Goal: Book appointment/travel/reservation

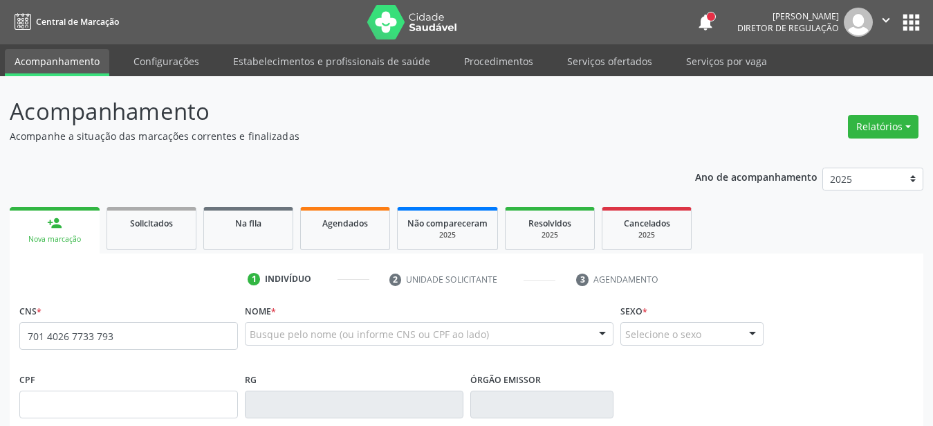
type input "701 4026 7733 7931"
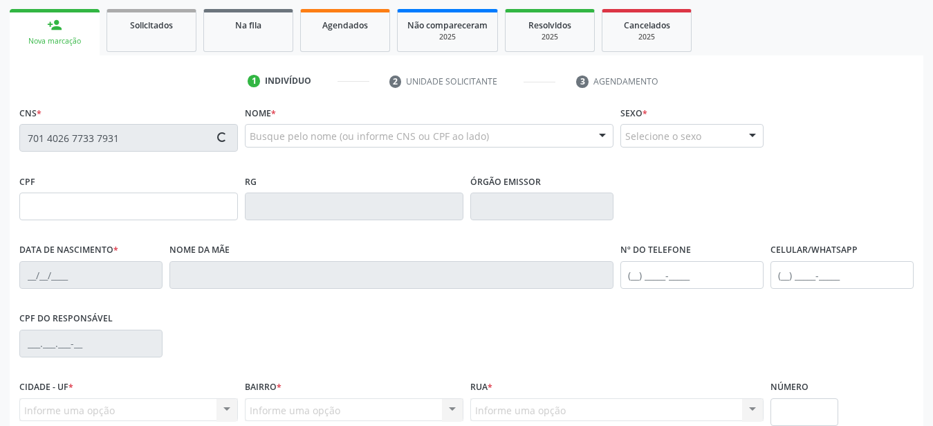
scroll to position [212, 0]
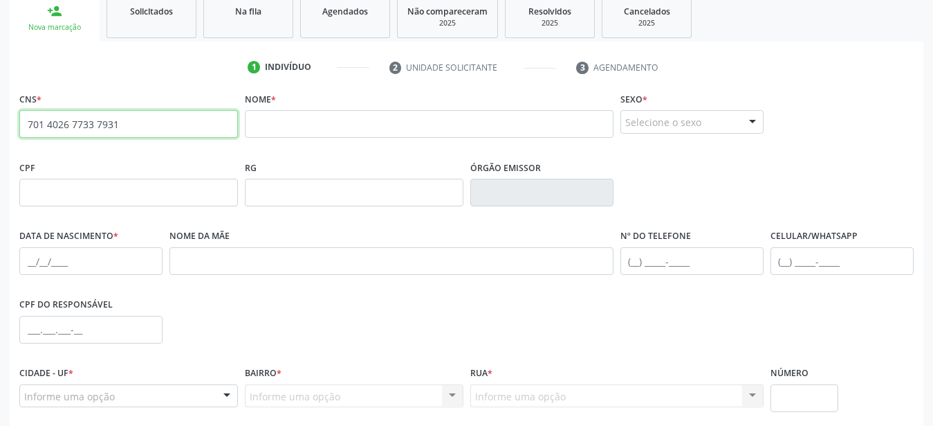
drag, startPoint x: 160, startPoint y: 118, endPoint x: 0, endPoint y: 129, distance: 160.2
click at [19, 129] on input "701 4026 7733 7931" at bounding box center [128, 124] width 219 height 28
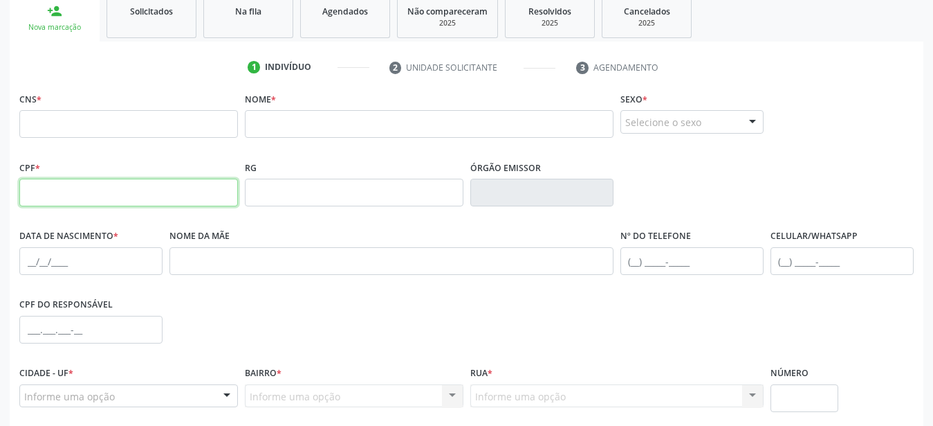
paste input "038.388.164-12"
type input "038.388.164-12"
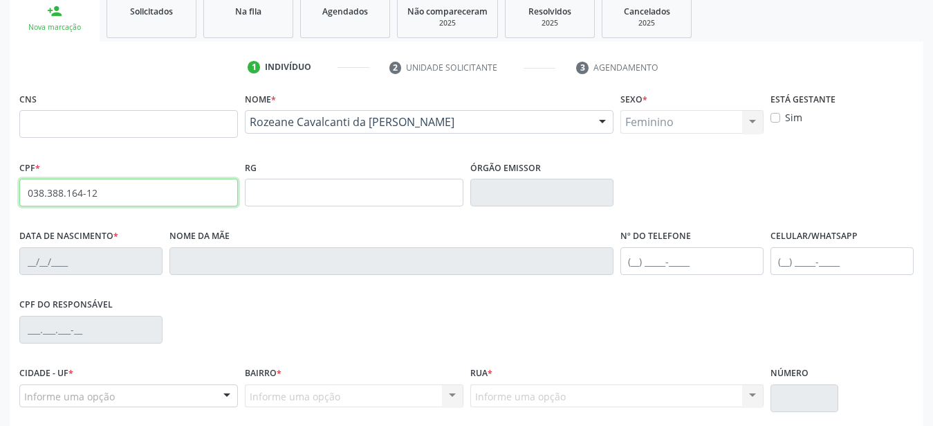
type input "[DATE]"
type input "Rute Nunes Cavalcanti da Gama"
type input "[PHONE_NUMBER]"
type input "737"
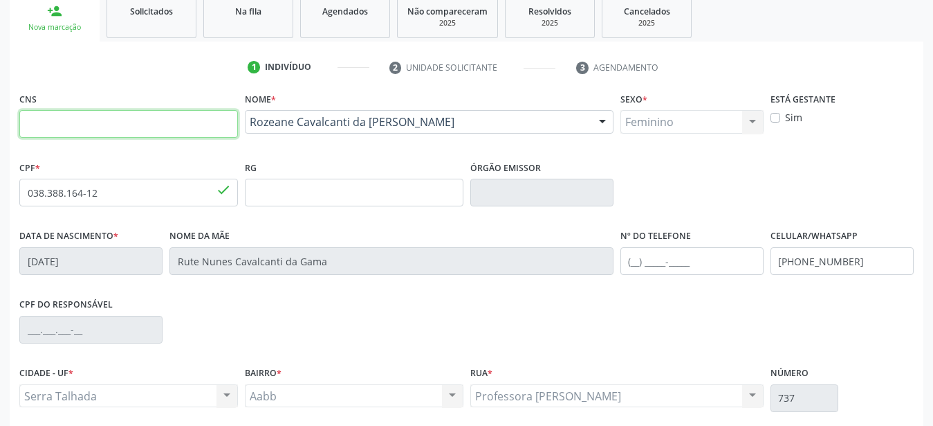
click at [60, 117] on input "text" at bounding box center [128, 124] width 219 height 28
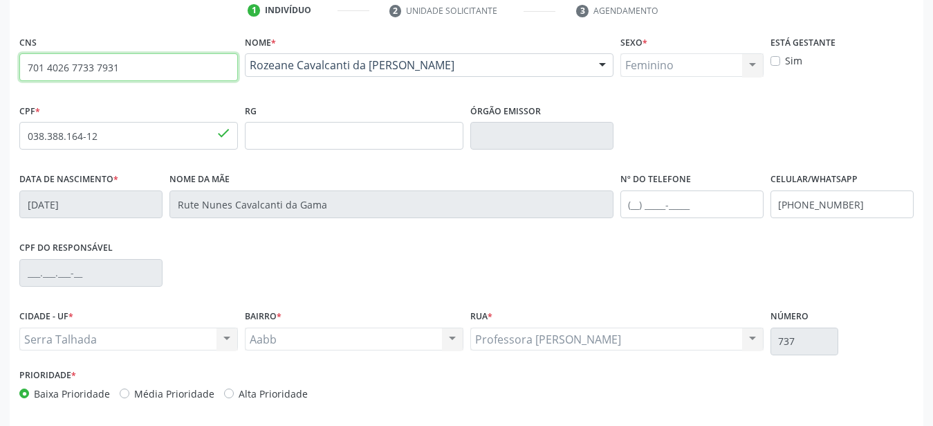
scroll to position [325, 0]
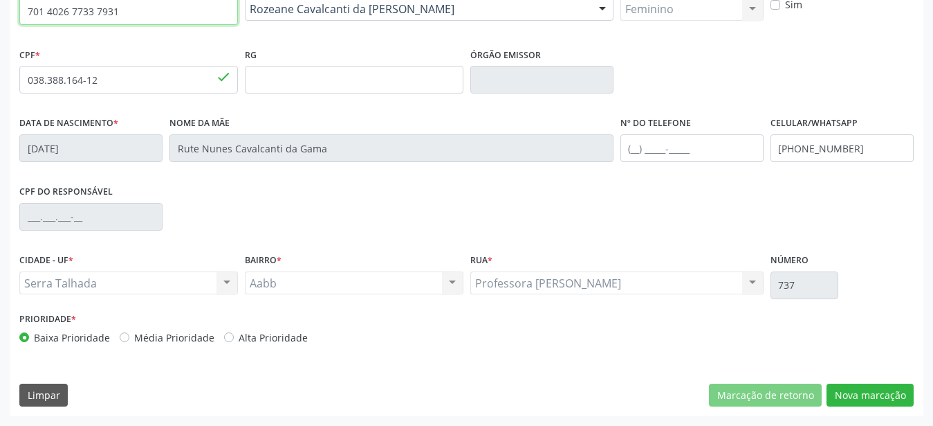
type input "701 4026 7733 7931"
drag, startPoint x: 855, startPoint y: 156, endPoint x: 660, endPoint y: 130, distance: 196.2
click at [771, 134] on input "[PHONE_NUMBER]" at bounding box center [842, 148] width 143 height 28
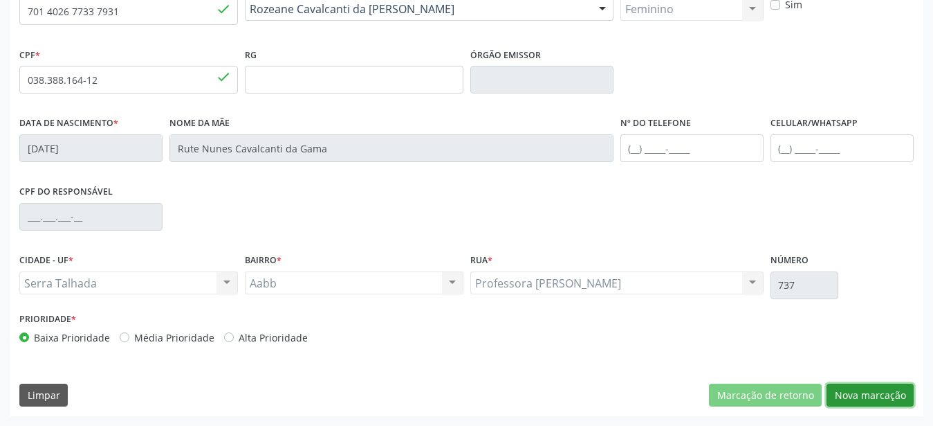
click at [859, 405] on button "Nova marcação" at bounding box center [870, 395] width 87 height 24
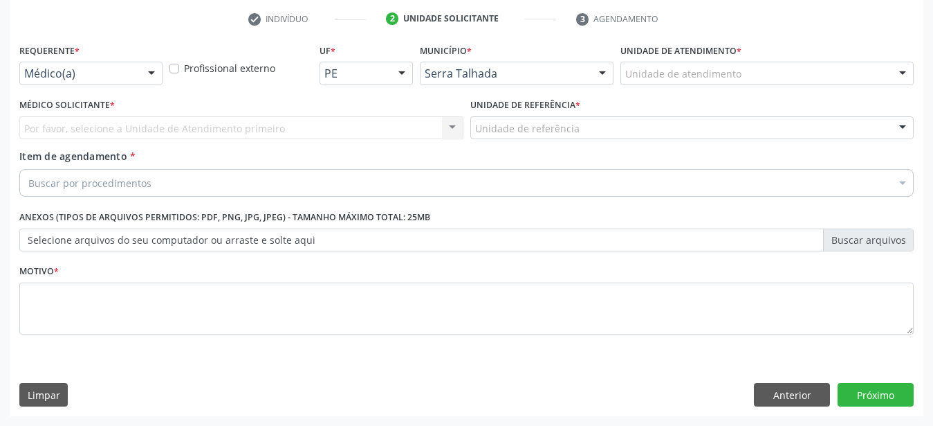
scroll to position [271, 0]
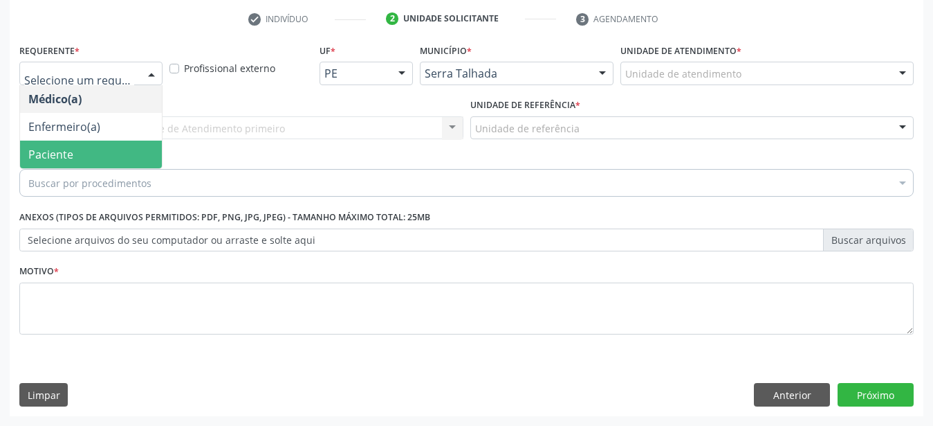
click at [44, 153] on span "Paciente" at bounding box center [91, 154] width 142 height 28
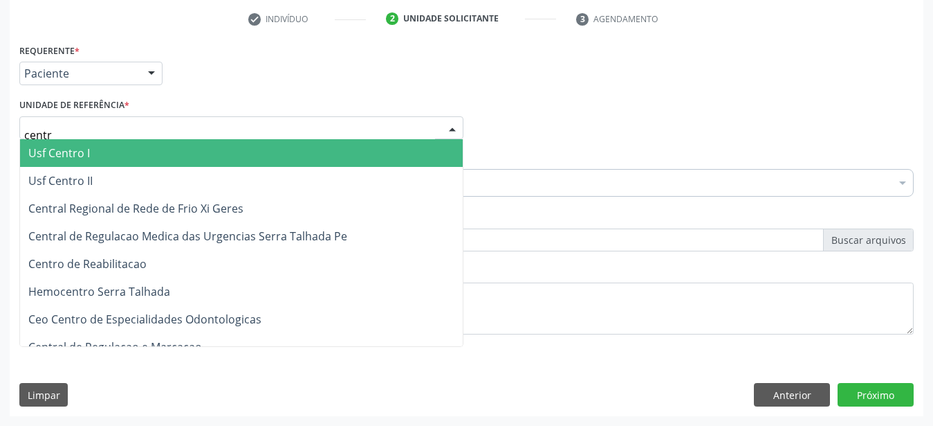
type input "centro"
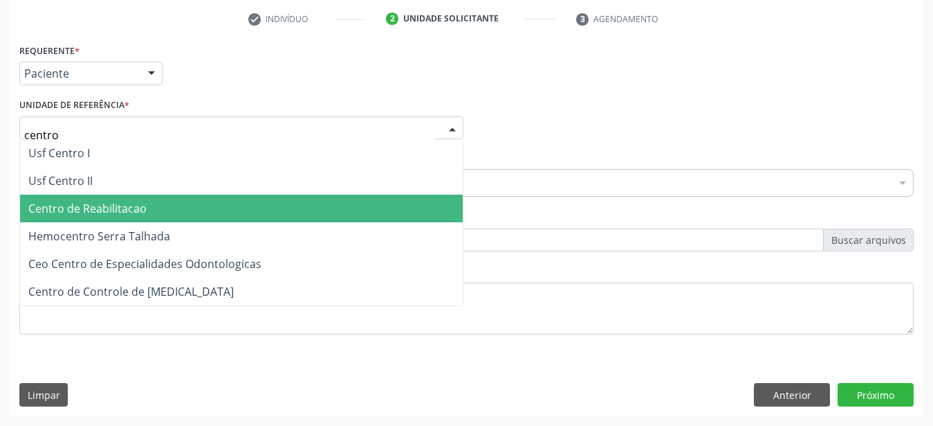
click at [75, 201] on span "Centro de Reabilitacao" at bounding box center [87, 208] width 118 height 15
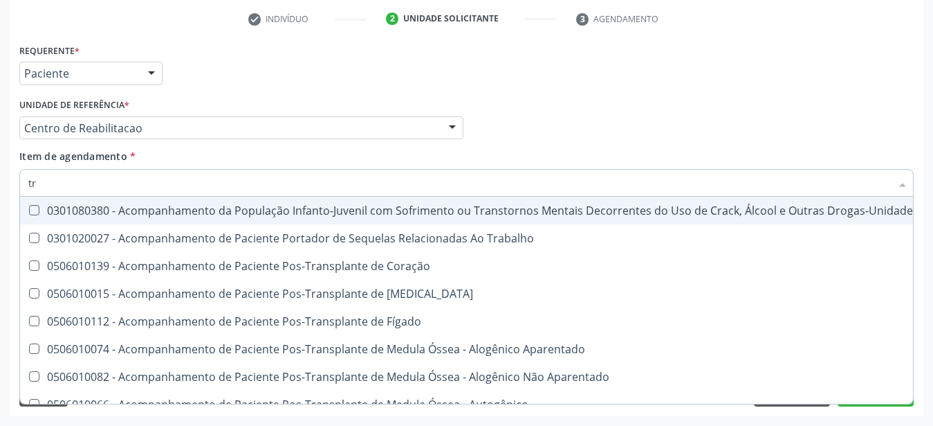
type input "t"
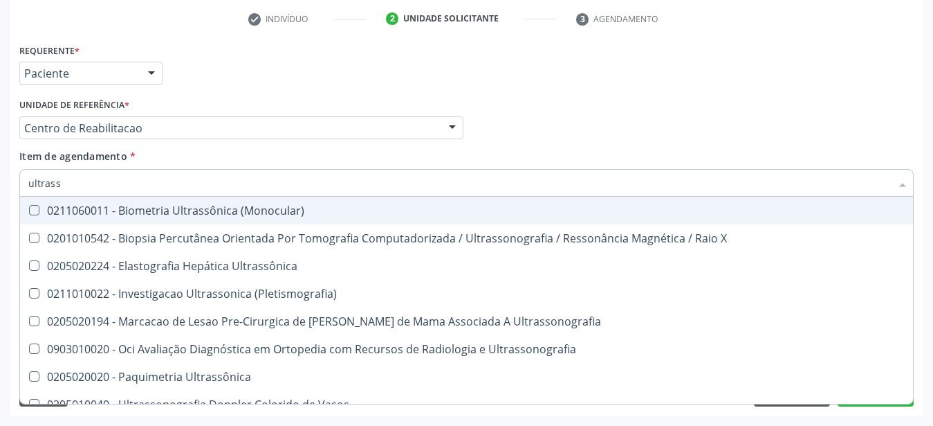
type input "ultrasso"
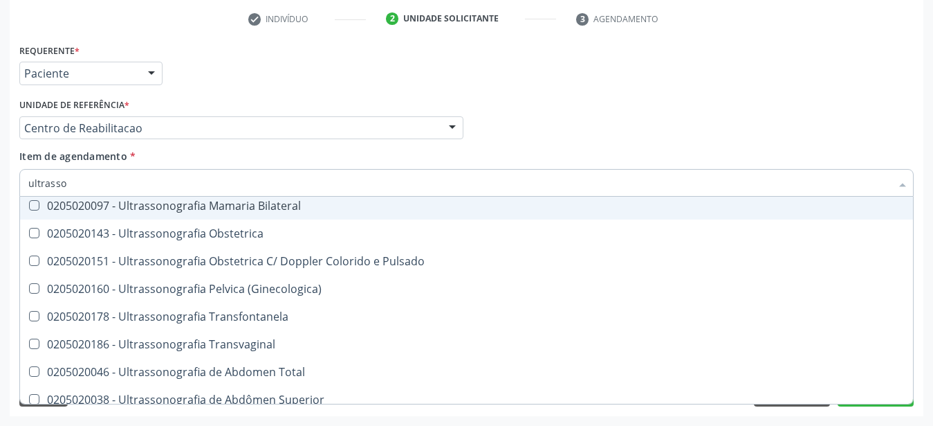
scroll to position [183, 0]
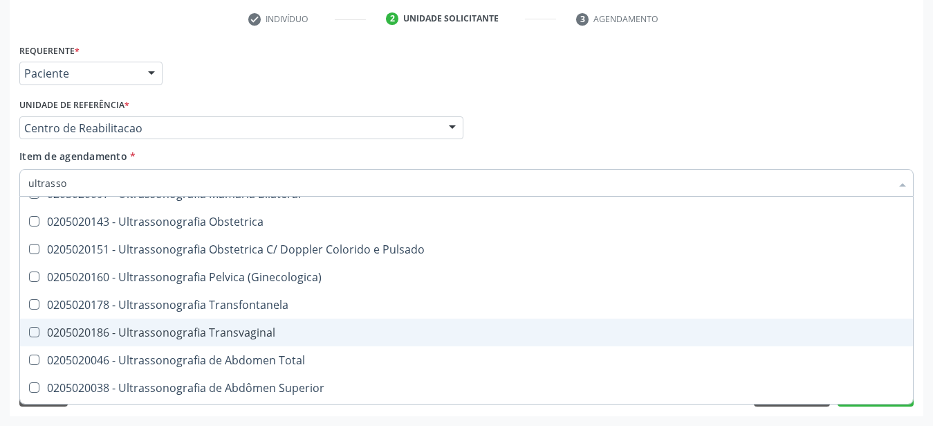
click at [250, 327] on div "0205020186 - Ultrassonografia Transvaginal" at bounding box center [466, 332] width 877 height 11
checkbox Transvaginal "true"
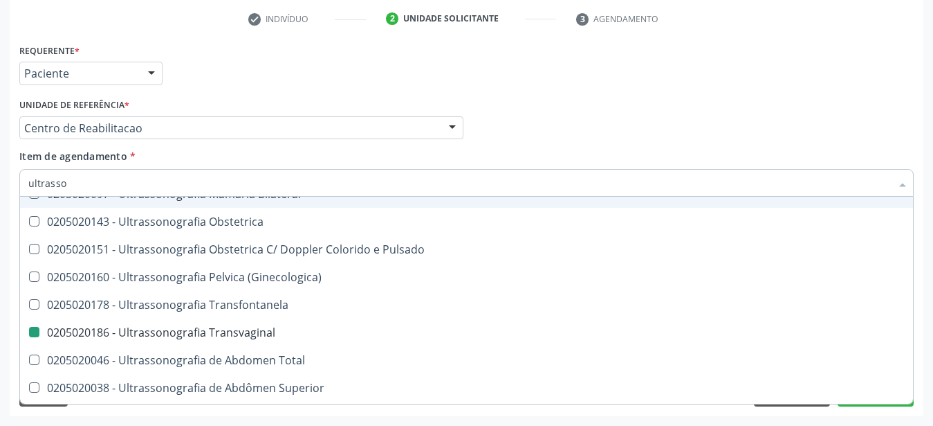
click at [605, 95] on div "Médico Solicitante Por favor, selecione a Unidade de Atendimento primeiro Nenhu…" at bounding box center [467, 122] width 902 height 54
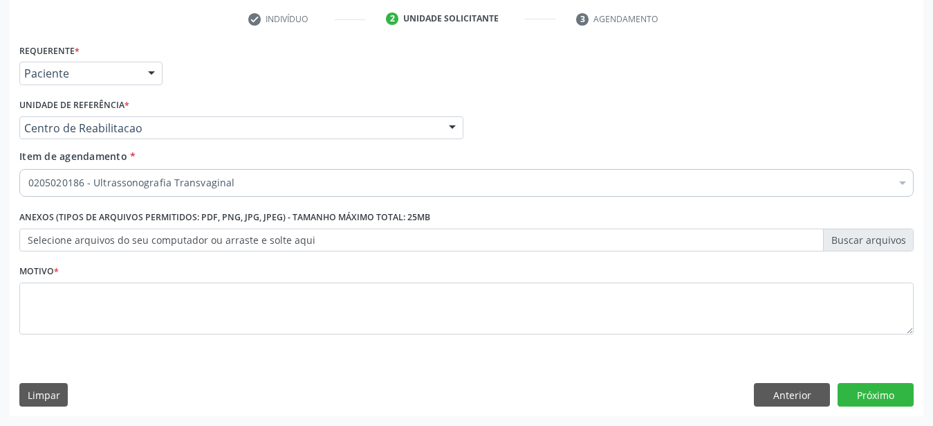
scroll to position [0, 0]
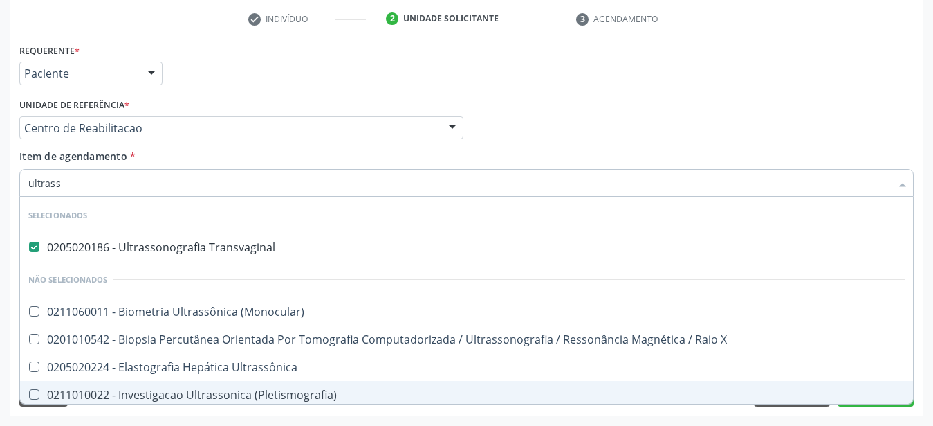
type input "ultrasso"
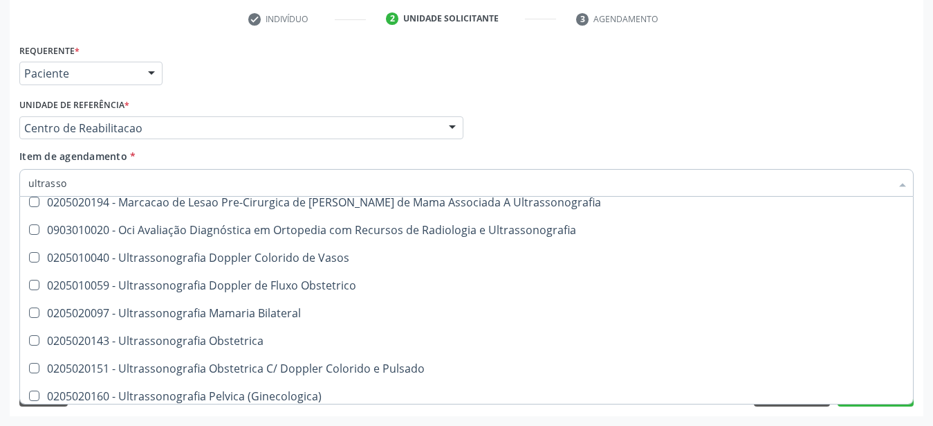
scroll to position [183, 0]
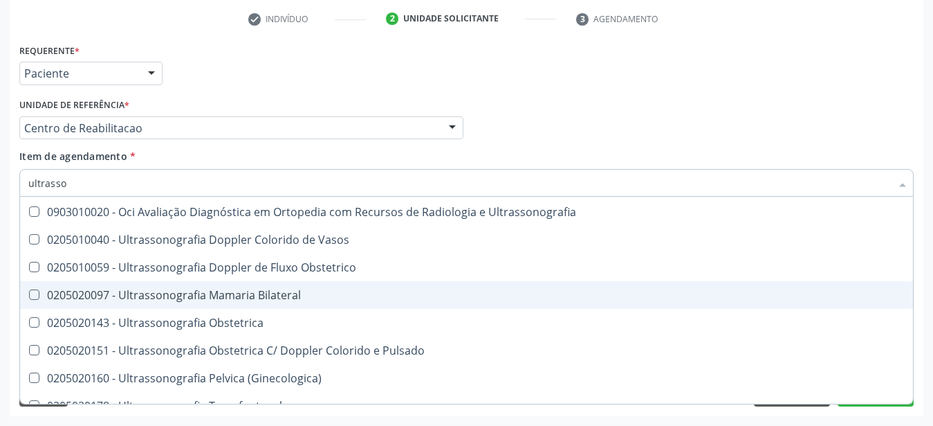
click at [309, 289] on div "0205020097 - Ultrassonografia Mamaria Bilateral" at bounding box center [466, 294] width 877 height 11
checkbox Bilateral "true"
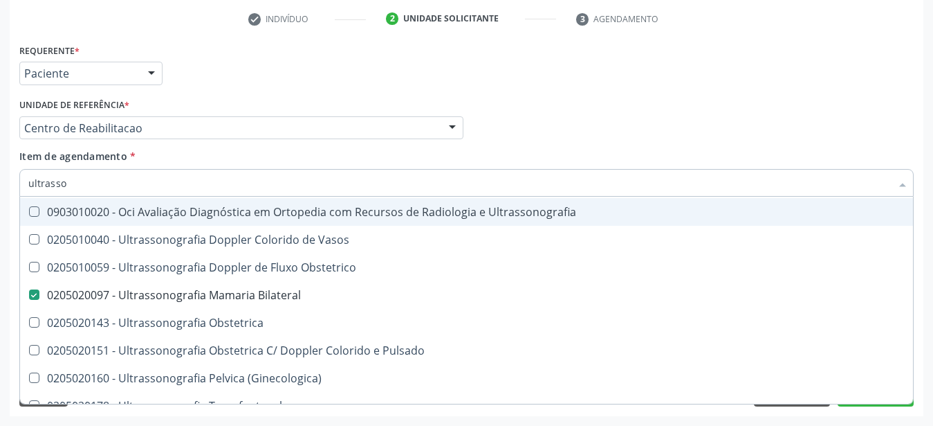
click at [615, 125] on div "Médico Solicitante Por favor, selecione a Unidade de Atendimento primeiro Nenhu…" at bounding box center [467, 122] width 902 height 54
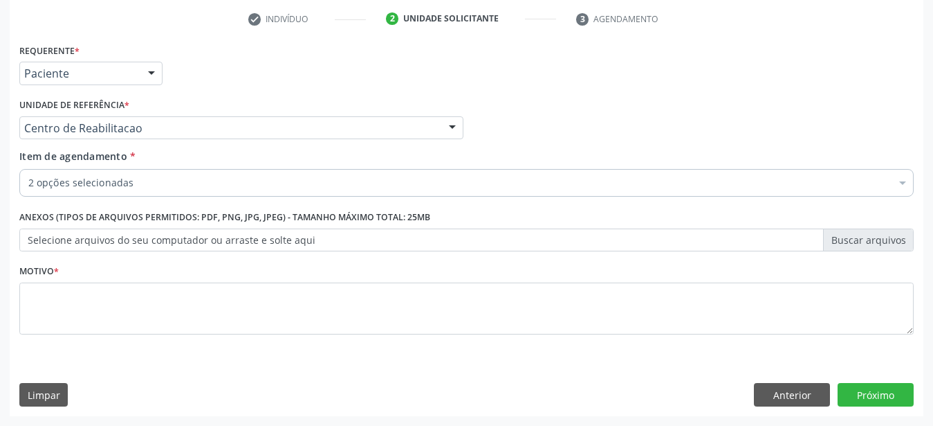
scroll to position [0, 0]
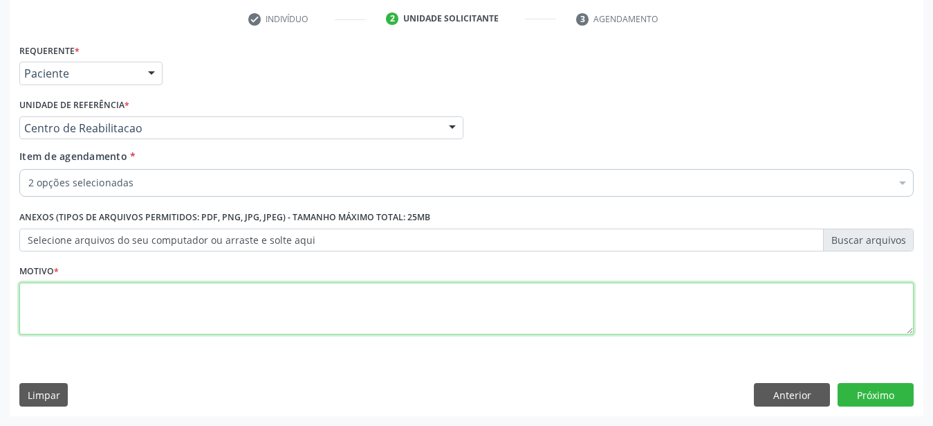
click at [134, 291] on textarea at bounding box center [466, 308] width 895 height 53
type textarea "..."
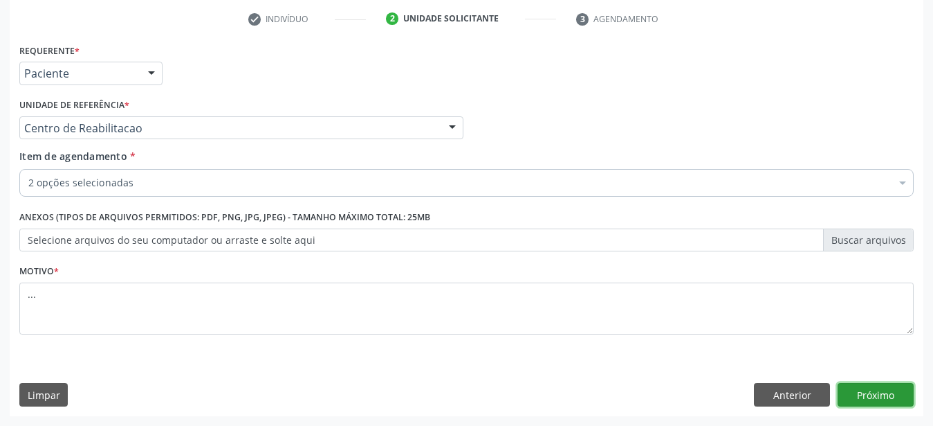
click at [877, 401] on button "Próximo" at bounding box center [876, 395] width 76 height 24
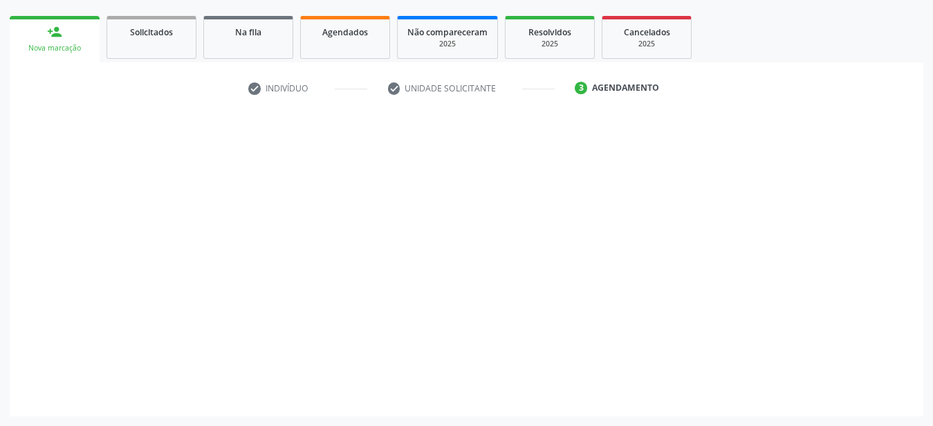
scroll to position [191, 0]
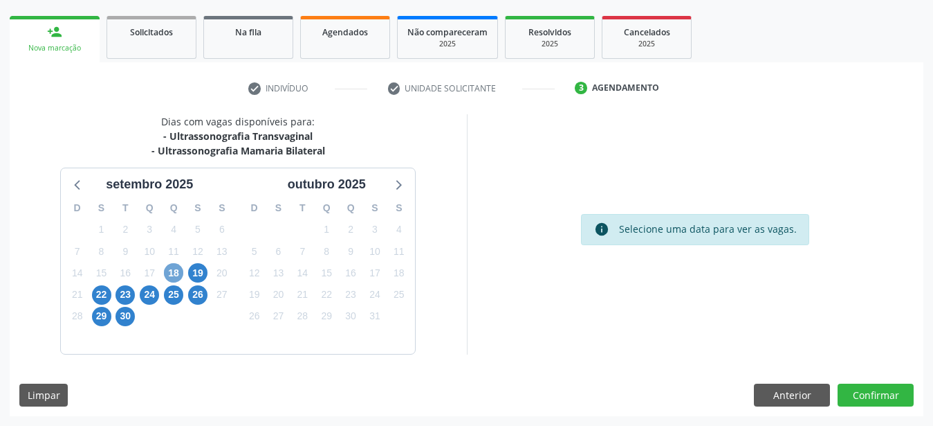
click at [177, 265] on span "18" at bounding box center [173, 272] width 19 height 19
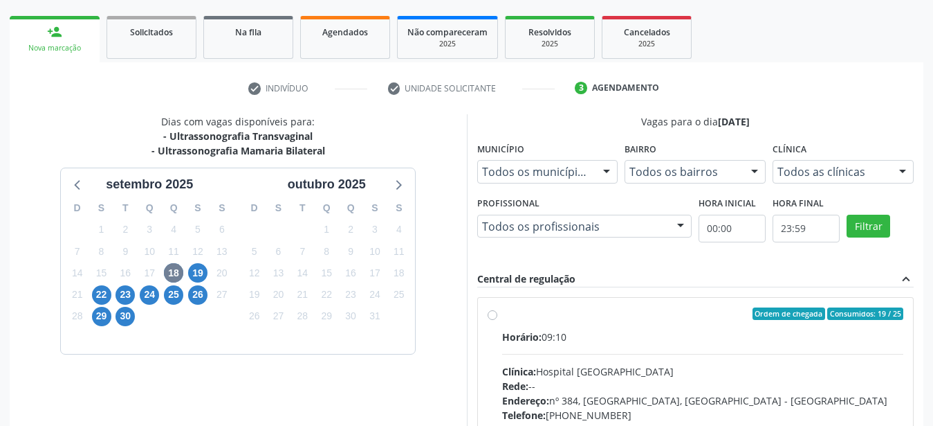
click at [502, 316] on label "Ordem de chegada Consumidos: 19 / 25 Horário: 09:10 Clínica: Hospital [GEOGRAPH…" at bounding box center [703, 413] width 402 height 212
click at [496, 316] on input "Ordem de chegada Consumidos: 19 / 25 Horário: 09:10 Clínica: Hospital [GEOGRAPH…" at bounding box center [493, 313] width 10 height 12
radio input "true"
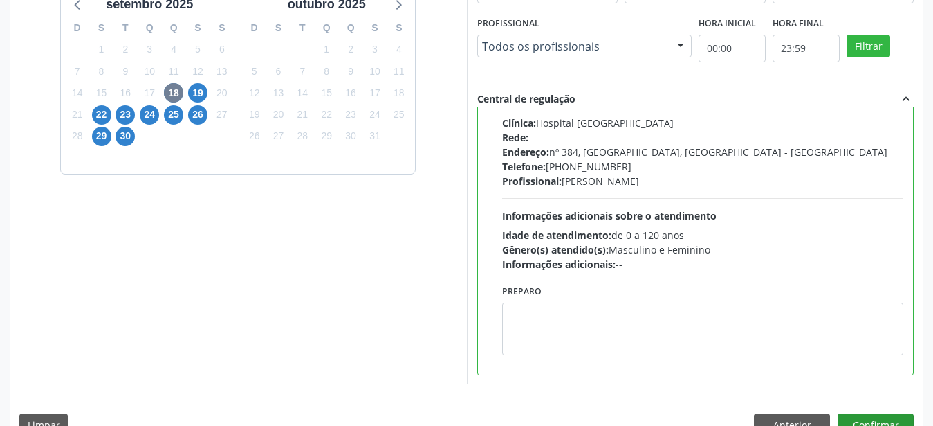
scroll to position [401, 0]
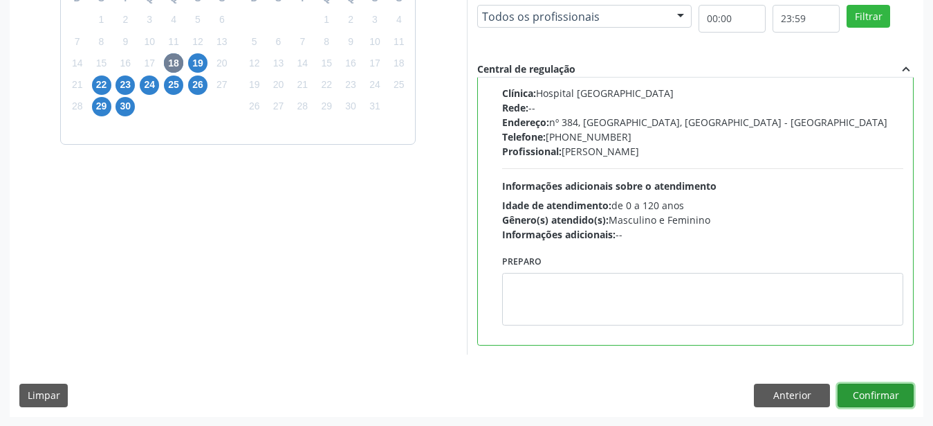
click at [856, 396] on button "Confirmar" at bounding box center [876, 395] width 76 height 24
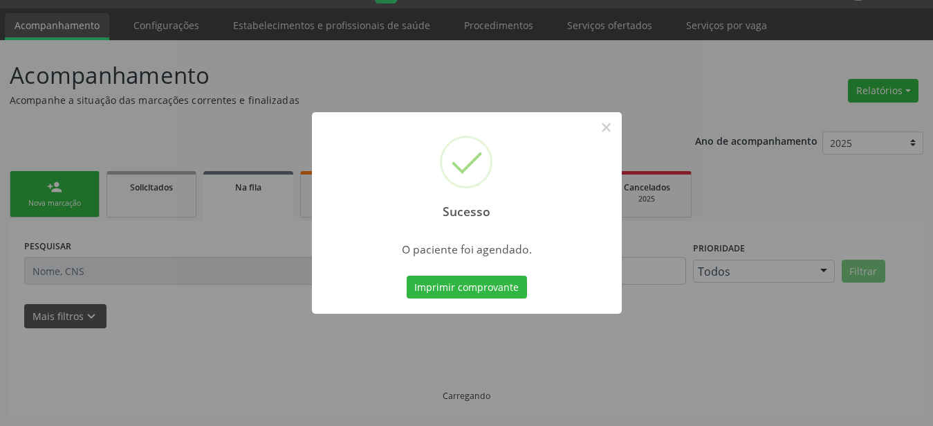
scroll to position [35, 0]
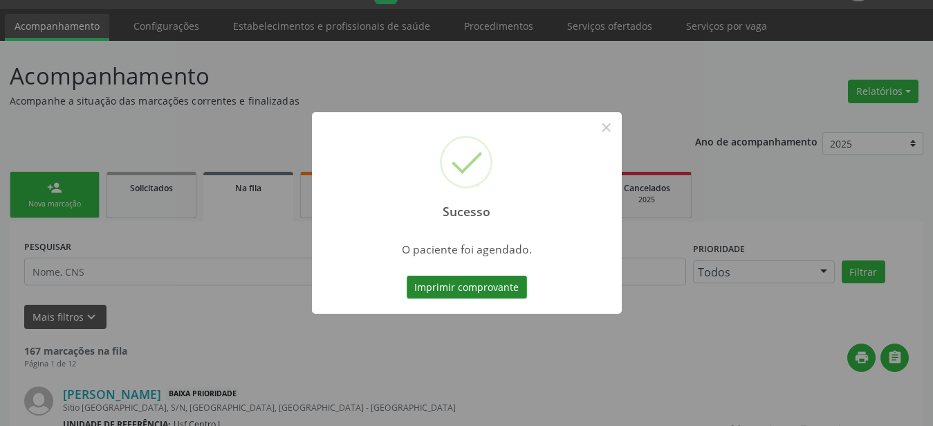
click at [454, 291] on button "Imprimir comprovante" at bounding box center [467, 287] width 120 height 24
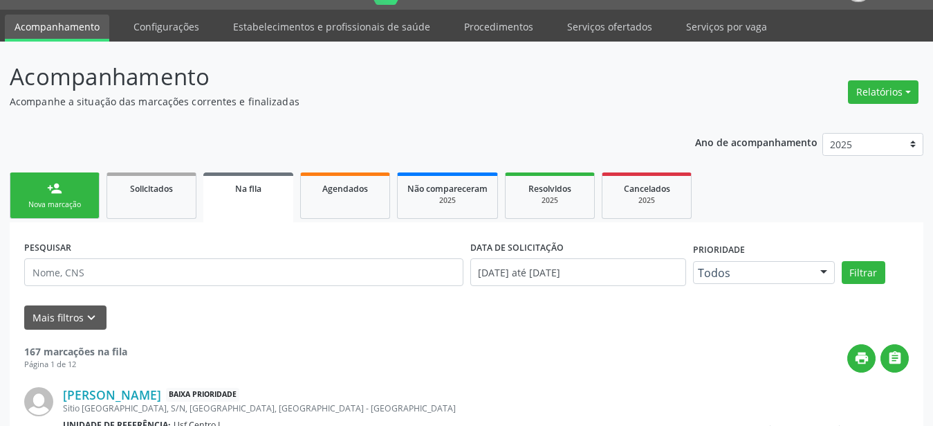
scroll to position [0, 0]
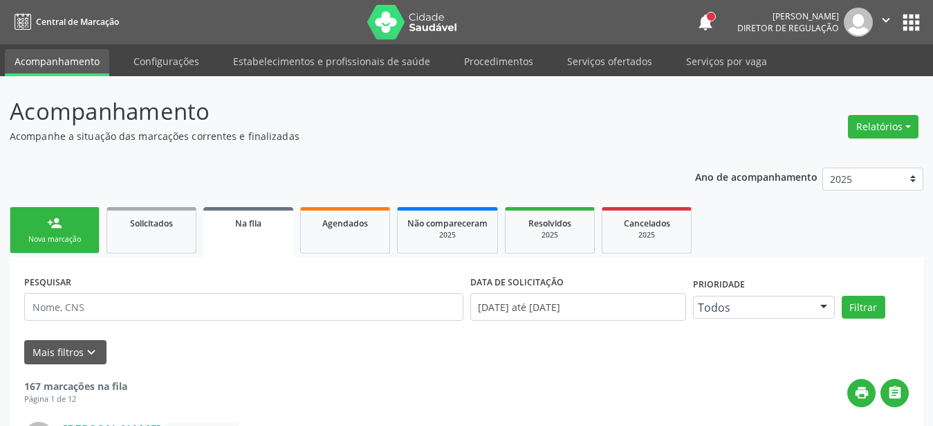
click at [904, 12] on button "apps" at bounding box center [912, 22] width 24 height 24
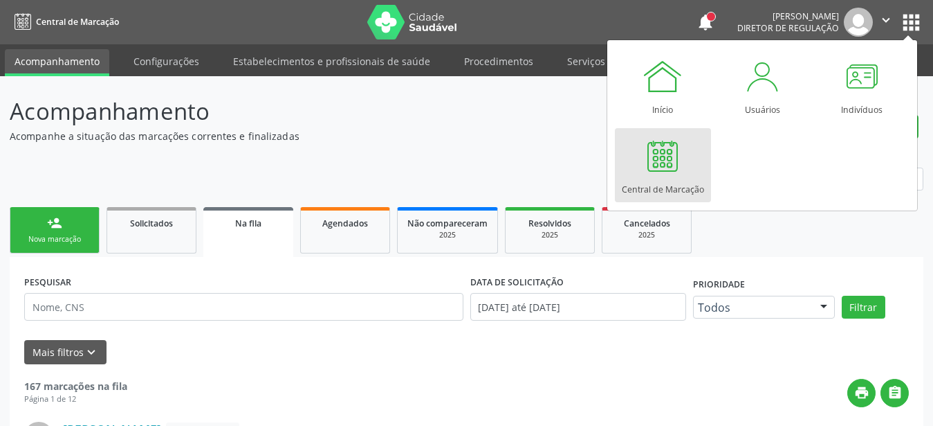
click at [663, 155] on div at bounding box center [663, 156] width 42 height 42
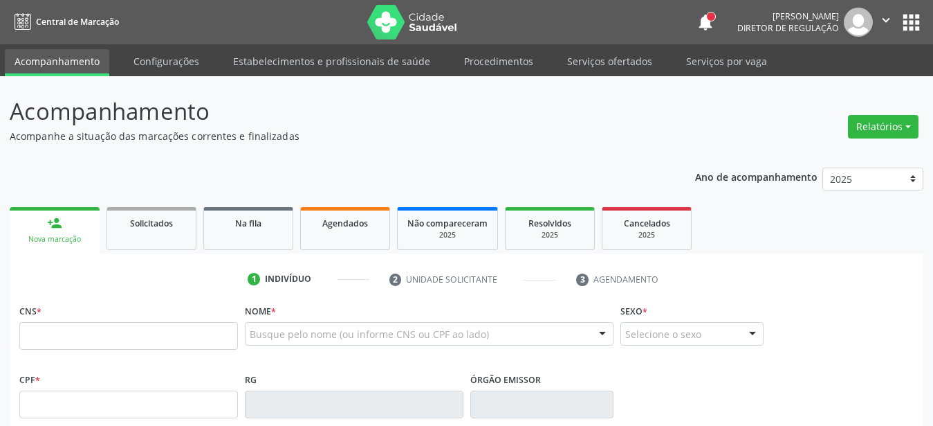
type input "704 0098 9950 2461"
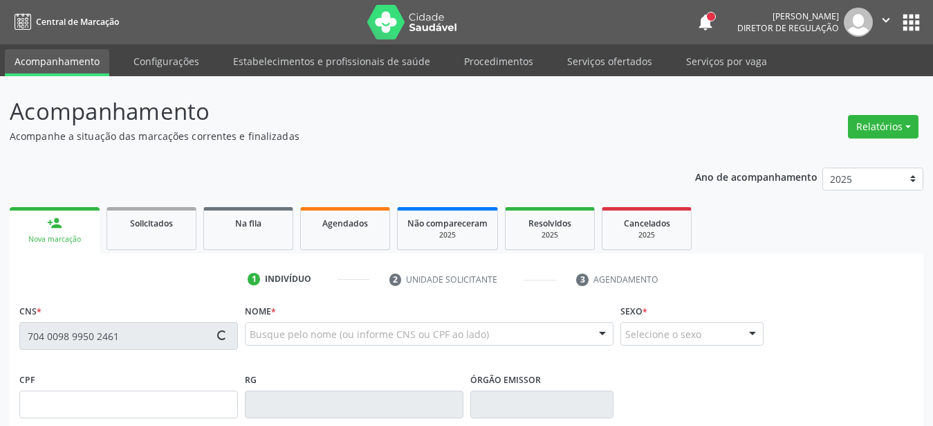
type input "29/09/2009"
type input "Dayana Cristina da Silva"
type input "(87) 99999-9999"
type input "404.307.234-15"
type input "395"
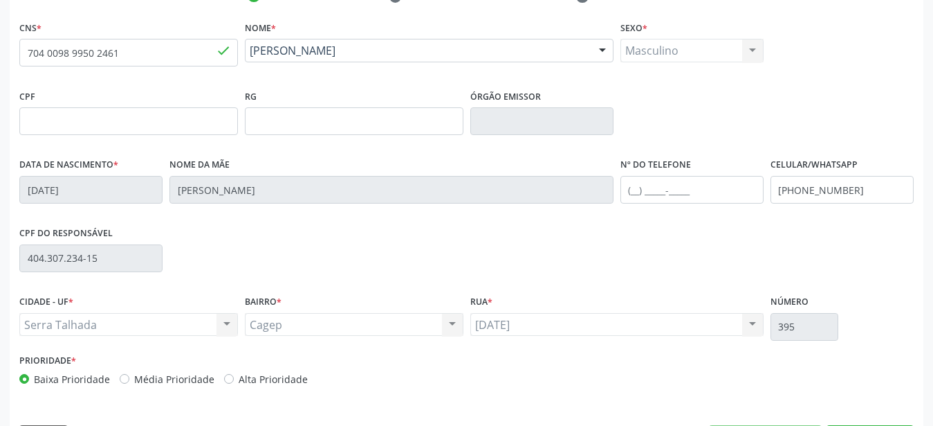
scroll to position [325, 0]
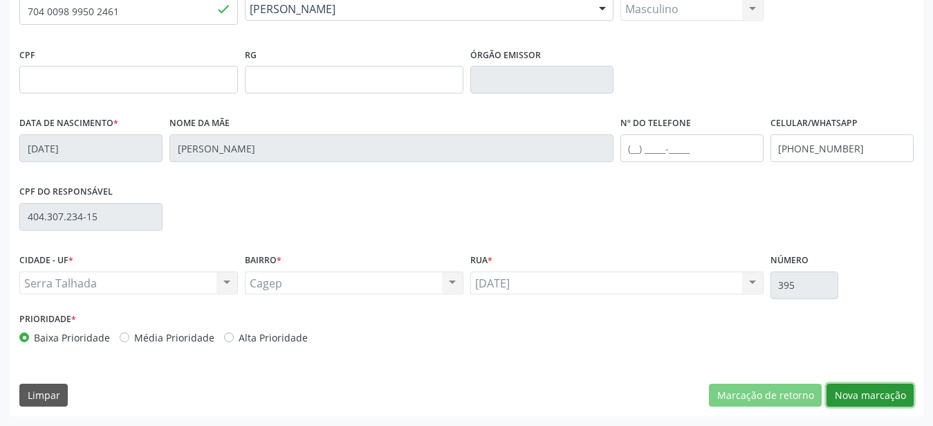
click at [871, 401] on button "Nova marcação" at bounding box center [870, 395] width 87 height 24
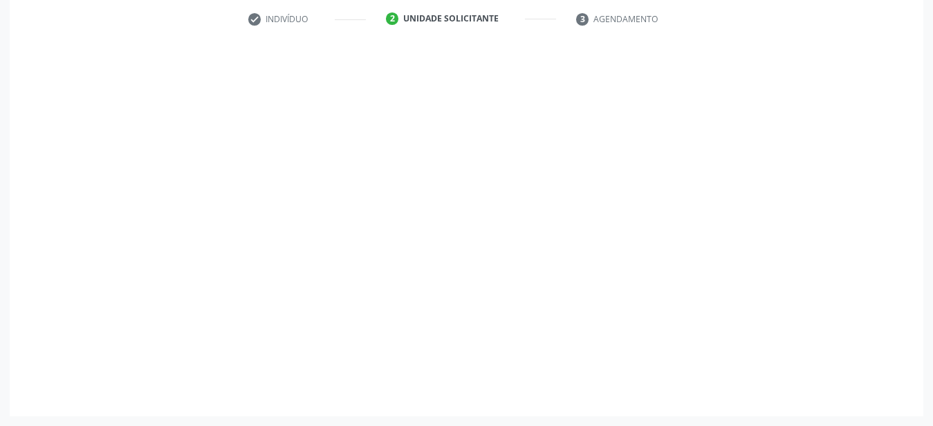
scroll to position [271, 0]
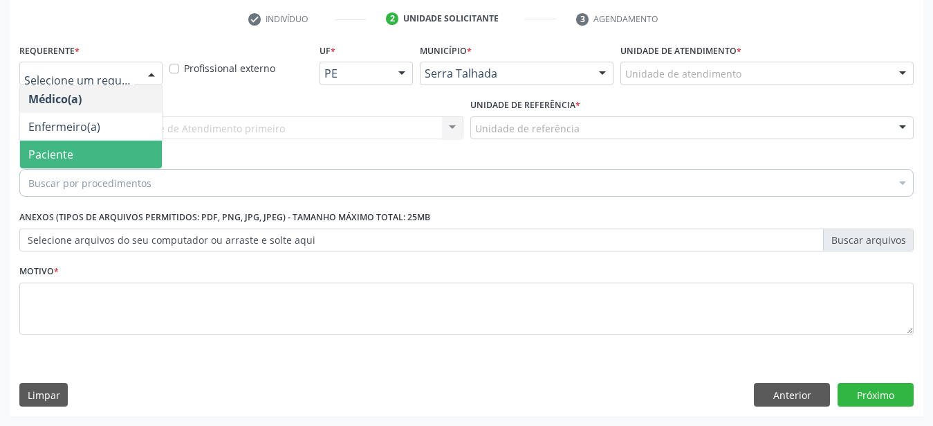
drag, startPoint x: 65, startPoint y: 138, endPoint x: 66, endPoint y: 109, distance: 29.1
click at [63, 147] on span "Paciente" at bounding box center [50, 154] width 45 height 15
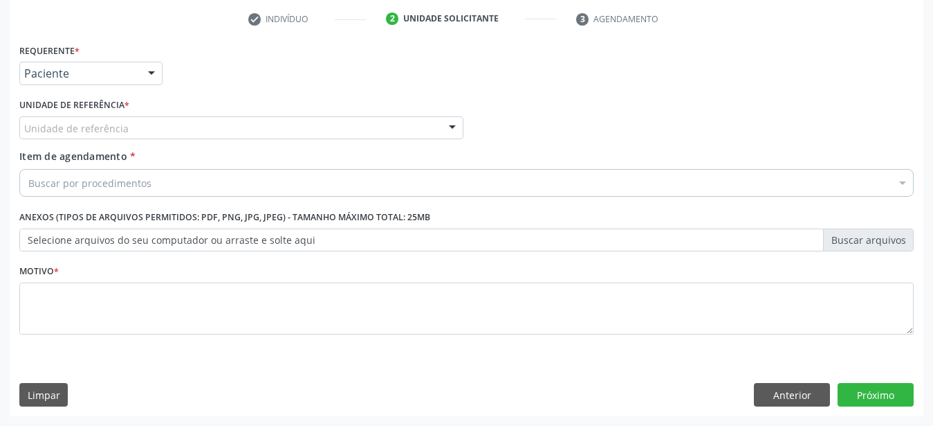
click at [65, 103] on label "Unidade de referência *" at bounding box center [74, 105] width 110 height 21
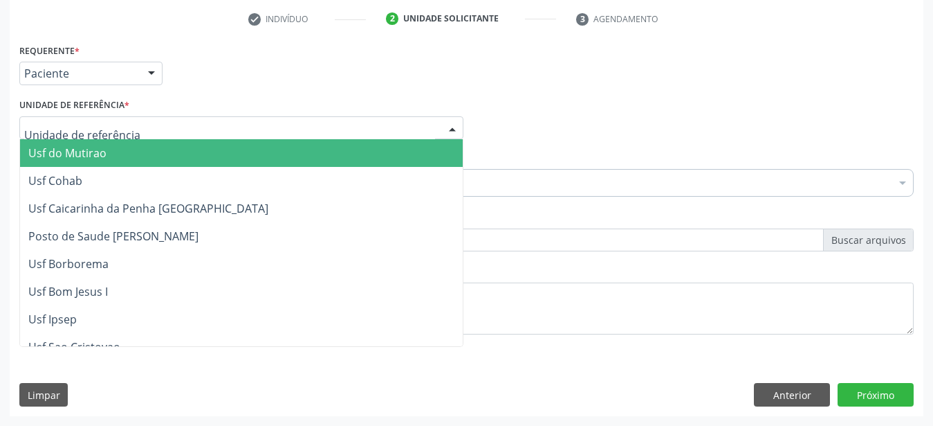
click at [65, 116] on div at bounding box center [241, 128] width 444 height 24
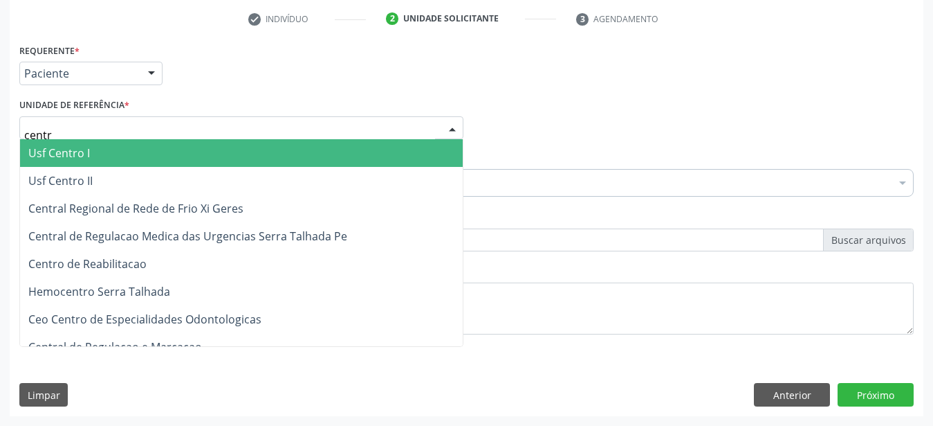
type input "centro"
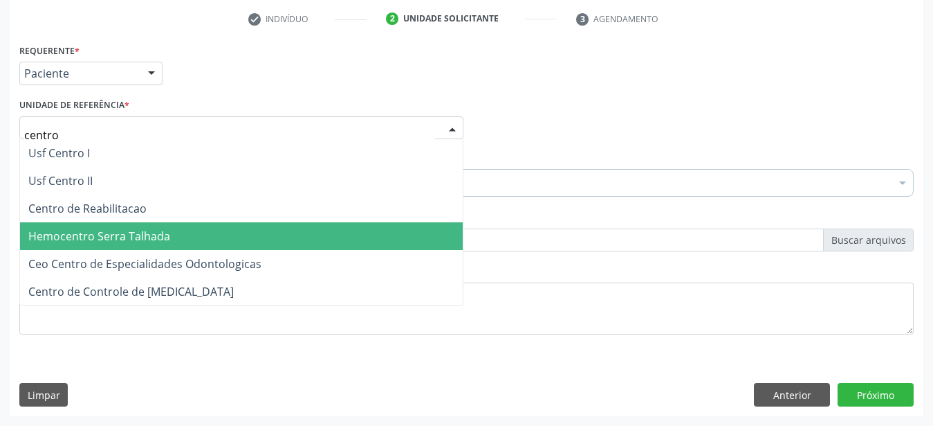
click at [72, 202] on span "Centro de Reabilitacao" at bounding box center [87, 208] width 118 height 15
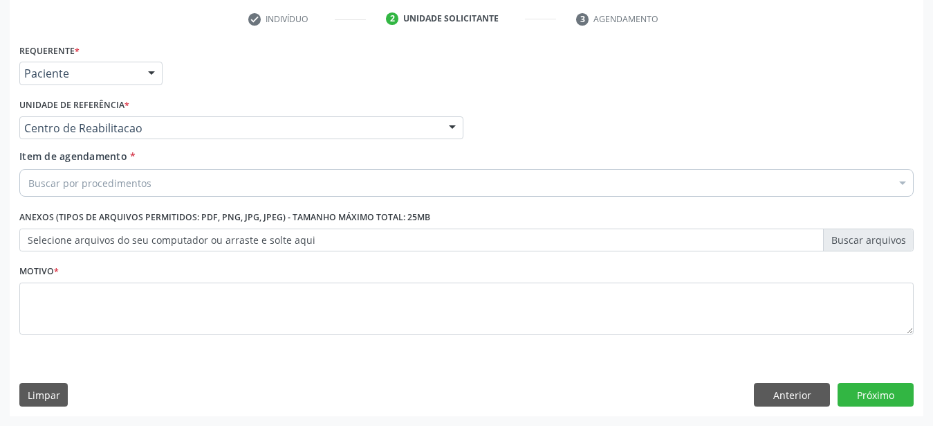
click at [70, 186] on div "Item de agendamento * Buscar por procedimentos Selecionar todos 0304070076 - .Q…" at bounding box center [467, 175] width 902 height 53
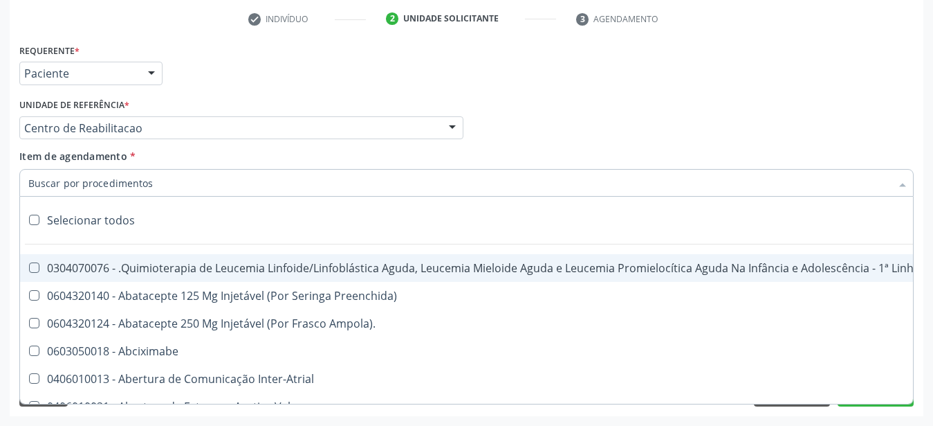
click at [74, 174] on input "Item de agendamento *" at bounding box center [459, 183] width 863 height 28
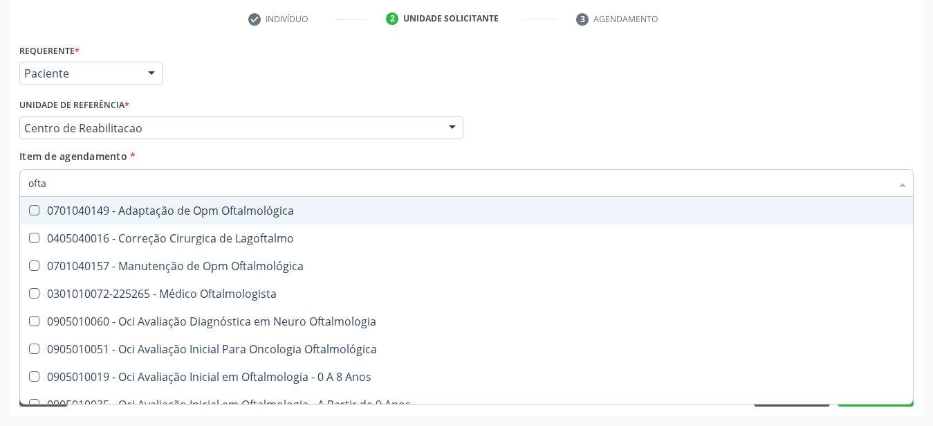
type input "oftal"
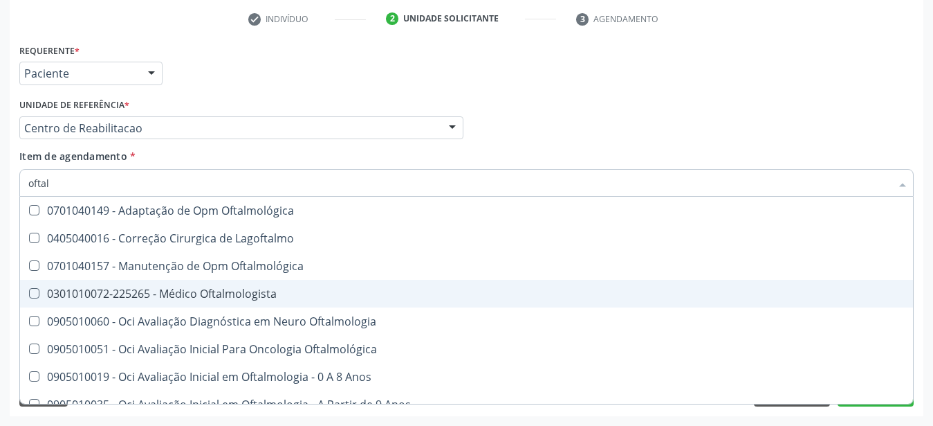
drag, startPoint x: 227, startPoint y: 289, endPoint x: 237, endPoint y: 274, distance: 17.9
click at [228, 288] on div "0301010072-225265 - Médico Oftalmologista" at bounding box center [466, 293] width 877 height 11
checkbox Oftalmologista "true"
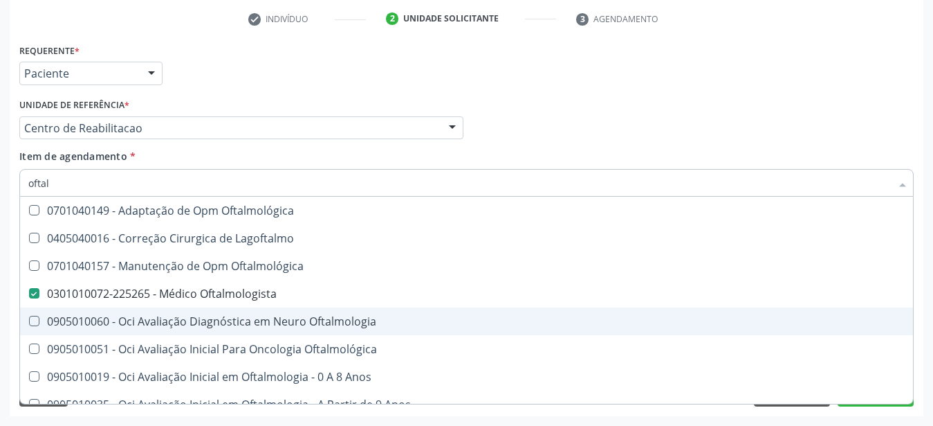
scroll to position [274, 0]
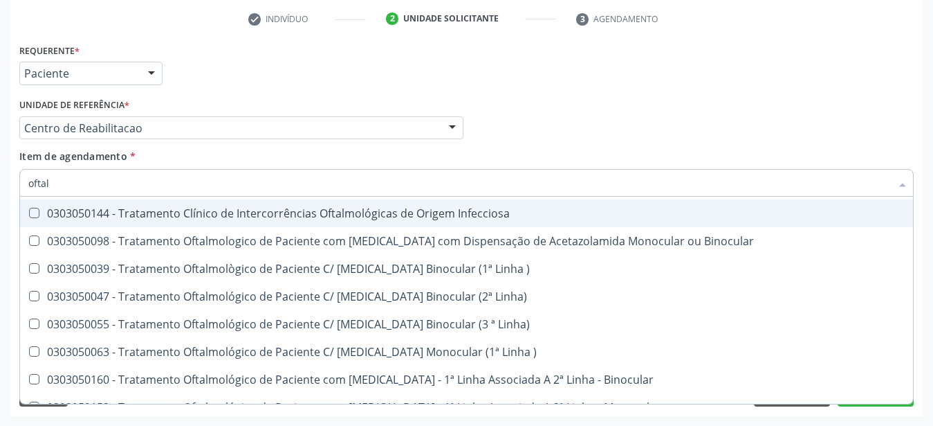
click at [560, 131] on div "Médico Solicitante Por favor, selecione a Unidade de Atendimento primeiro Nenhu…" at bounding box center [467, 122] width 902 height 54
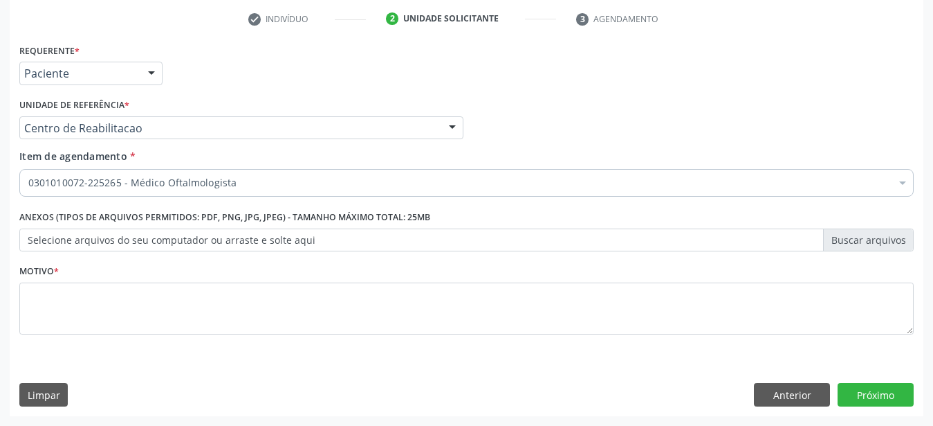
scroll to position [0, 0]
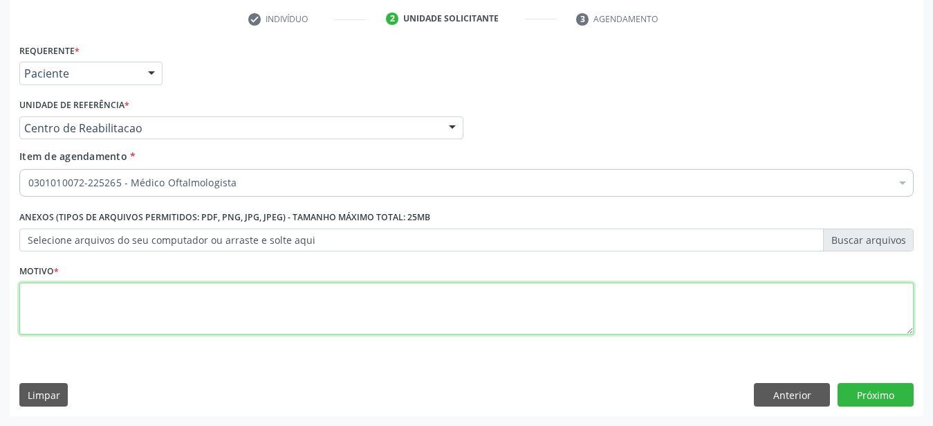
click at [122, 289] on textarea at bounding box center [466, 308] width 895 height 53
type textarea "..."
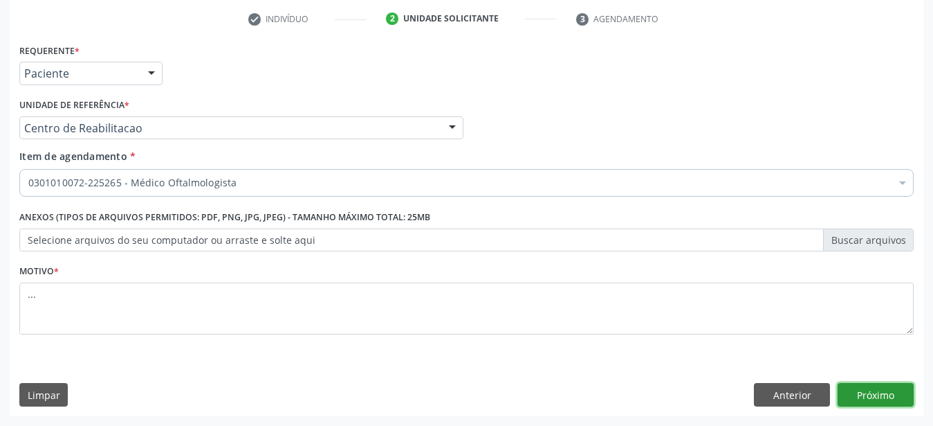
click at [874, 399] on button "Próximo" at bounding box center [876, 395] width 76 height 24
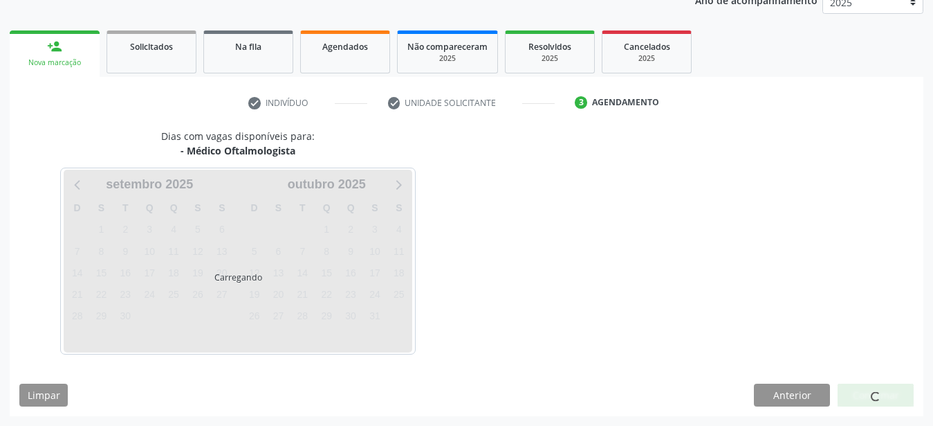
scroll to position [176, 0]
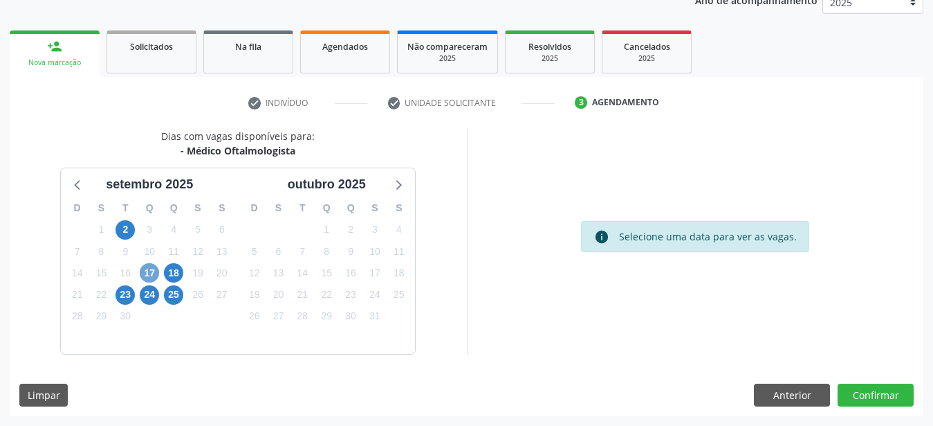
click at [149, 265] on span "17" at bounding box center [149, 272] width 19 height 19
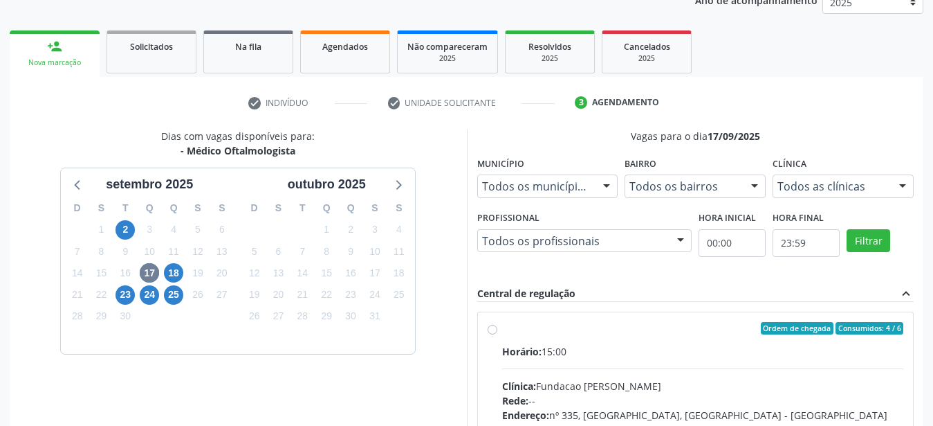
click at [502, 331] on label "Ordem de chegada Consumidos: 4 / 6 Horário: 15:00 Clínica: Fundacao Altino Vent…" at bounding box center [703, 428] width 402 height 212
click at [497, 331] on input "Ordem de chegada Consumidos: 4 / 6 Horário: 15:00 Clínica: Fundacao Altino Vent…" at bounding box center [493, 328] width 10 height 12
radio input "true"
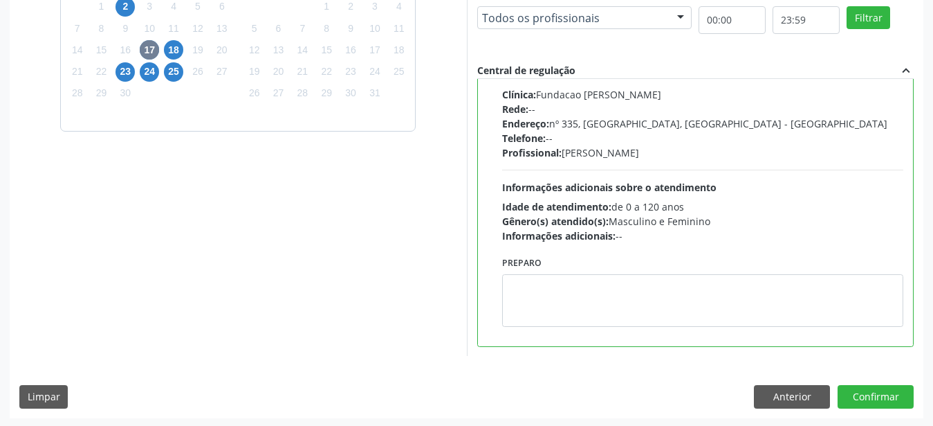
scroll to position [401, 0]
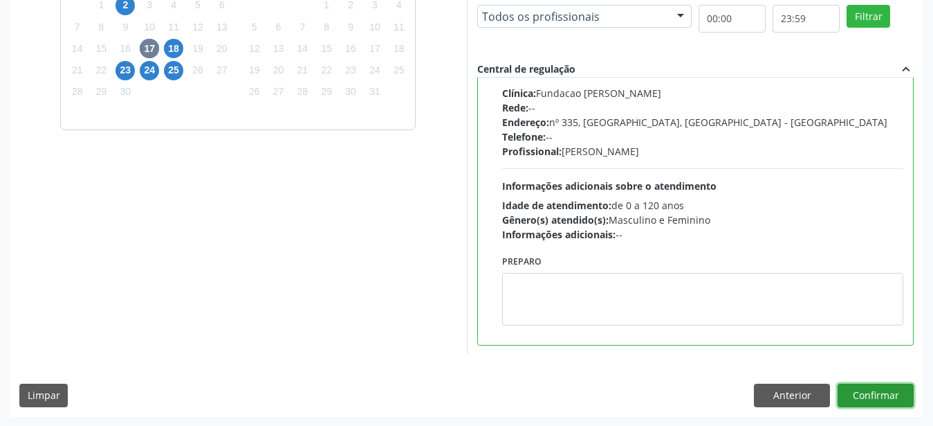
click at [897, 392] on button "Confirmar" at bounding box center [876, 395] width 76 height 24
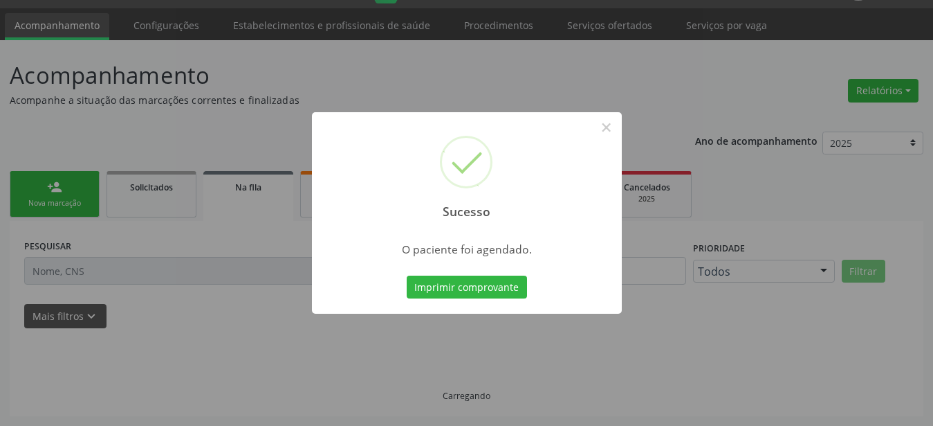
scroll to position [35, 0]
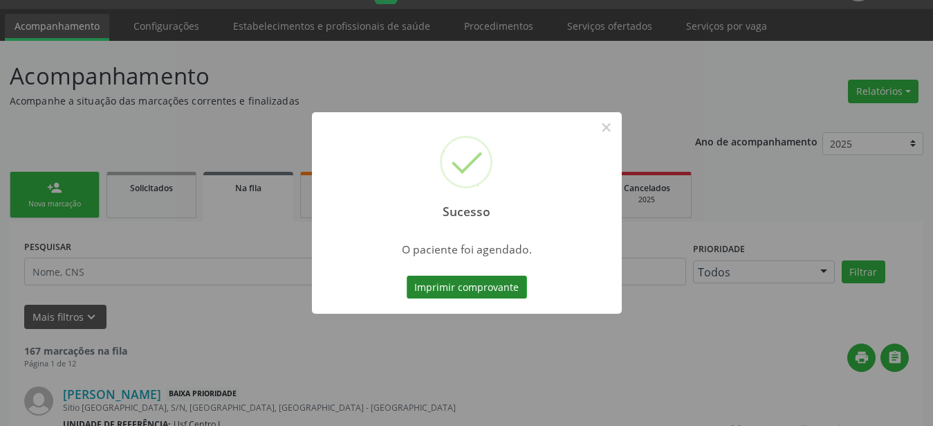
click at [487, 289] on button "Imprimir comprovante" at bounding box center [467, 287] width 120 height 24
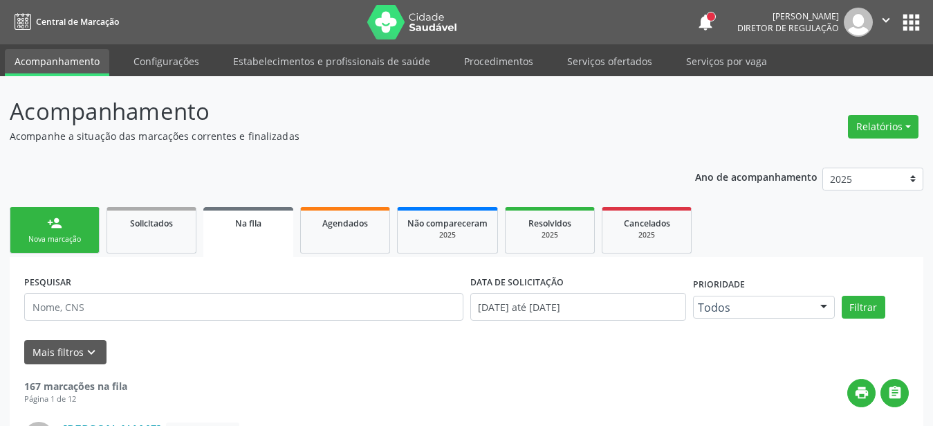
scroll to position [0, 0]
click at [910, 17] on button "apps" at bounding box center [912, 22] width 24 height 24
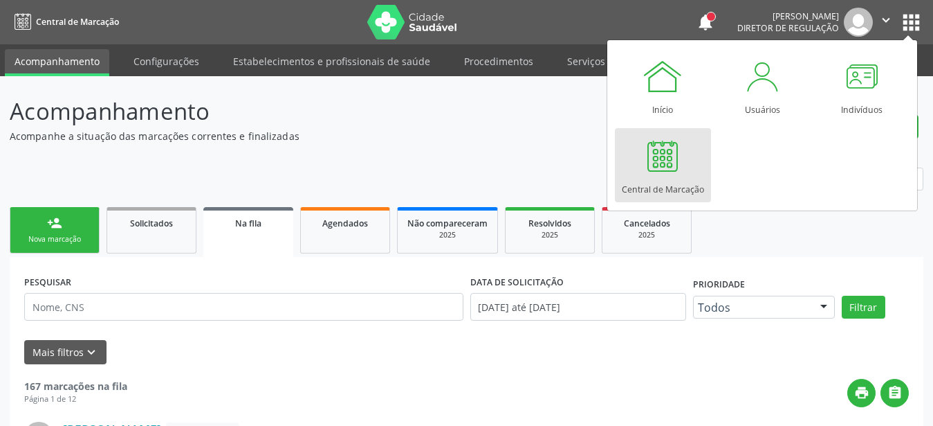
click at [658, 167] on div at bounding box center [663, 156] width 42 height 42
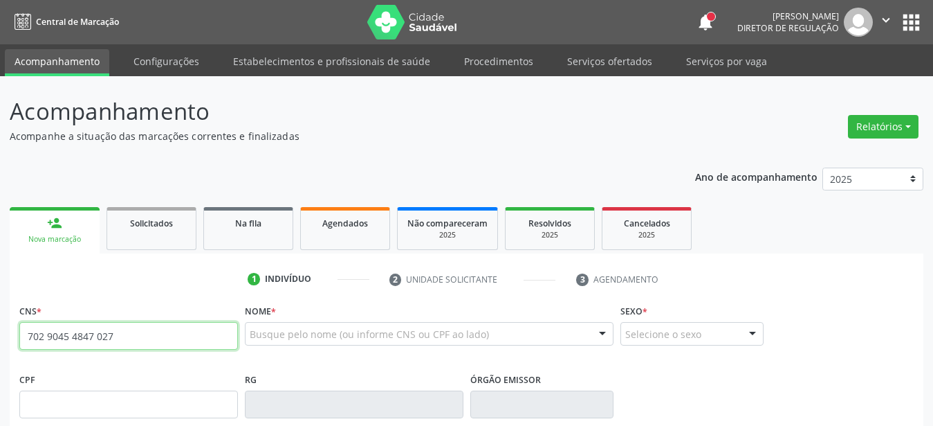
type input "702 9045 4847 0274"
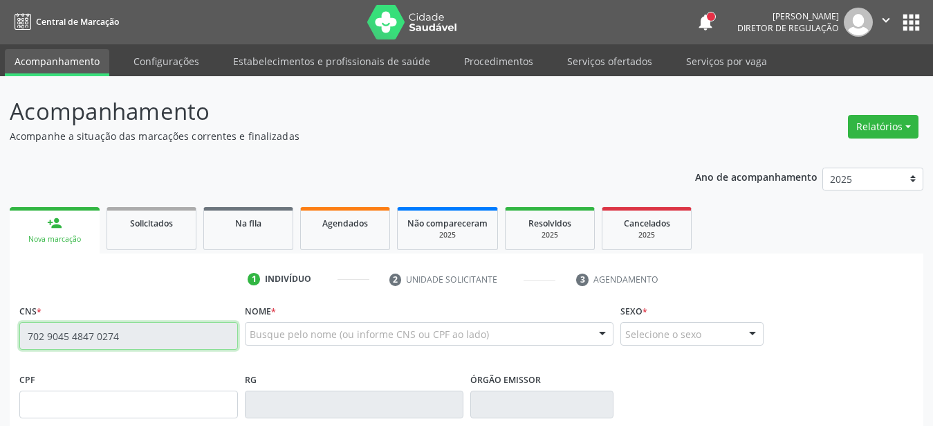
scroll to position [62, 0]
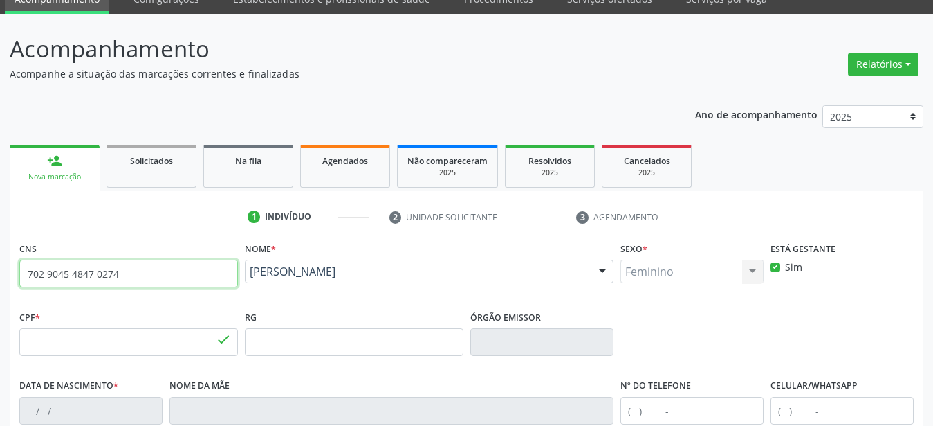
type input "128.875.334-95"
type input "07/02/2002"
type input "Francilene Gomes da Silva"
type input "(87) 98164-8342"
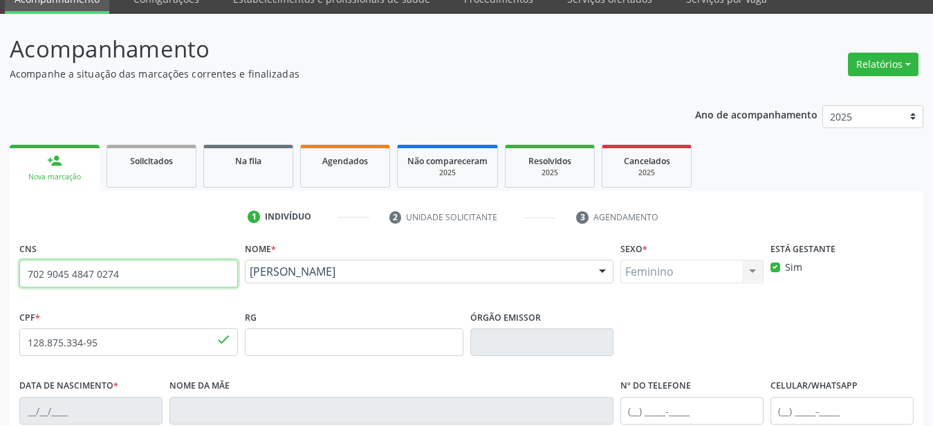
type input "054.446.644-61"
type input "454"
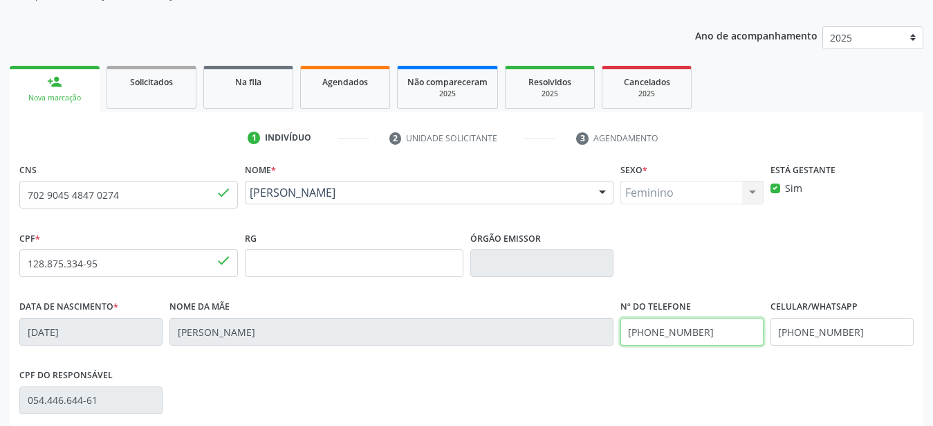
drag, startPoint x: 731, startPoint y: 329, endPoint x: 489, endPoint y: 339, distance: 242.4
click at [621, 345] on input "(87) 98164-8342" at bounding box center [692, 332] width 143 height 28
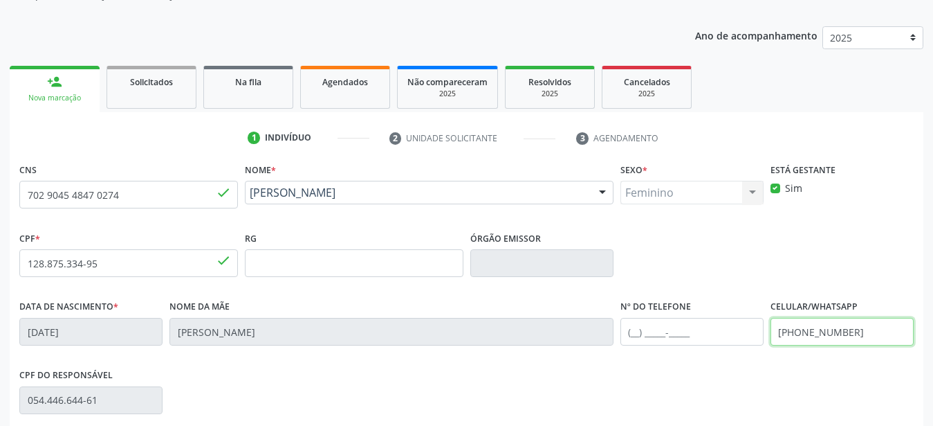
drag, startPoint x: 884, startPoint y: 321, endPoint x: 745, endPoint y: 327, distance: 138.5
click at [771, 327] on input "(87) 98164-8342" at bounding box center [842, 332] width 143 height 28
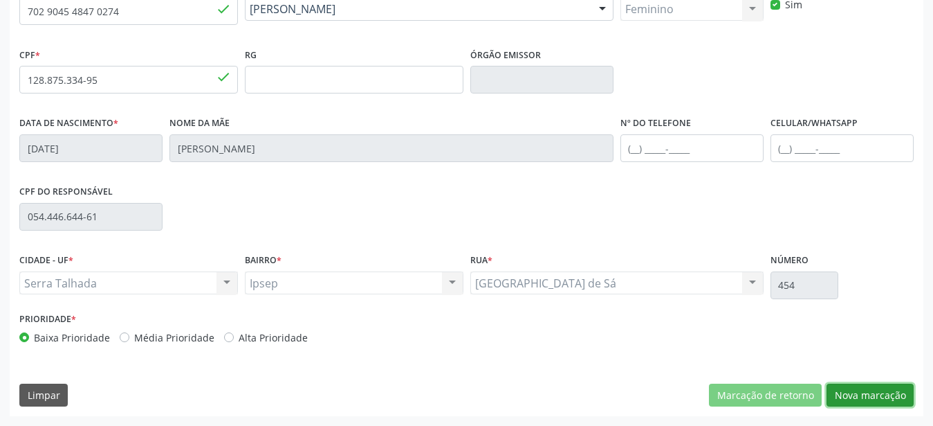
click at [868, 394] on button "Nova marcação" at bounding box center [870, 395] width 87 height 24
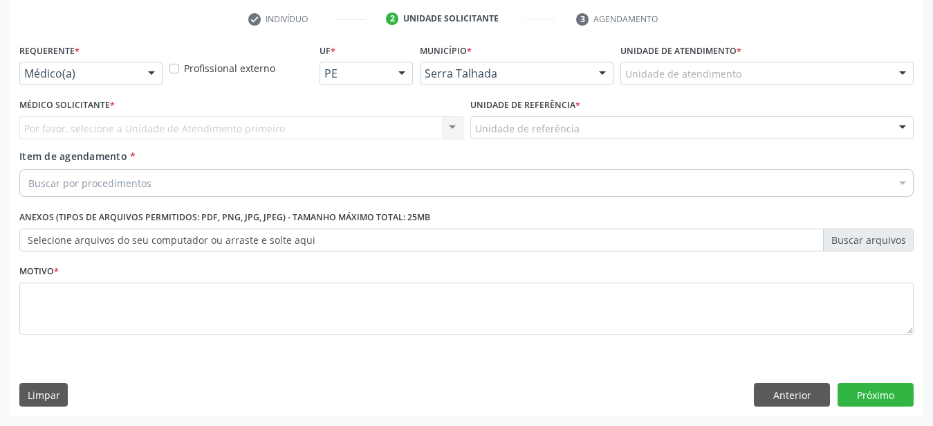
scroll to position [271, 0]
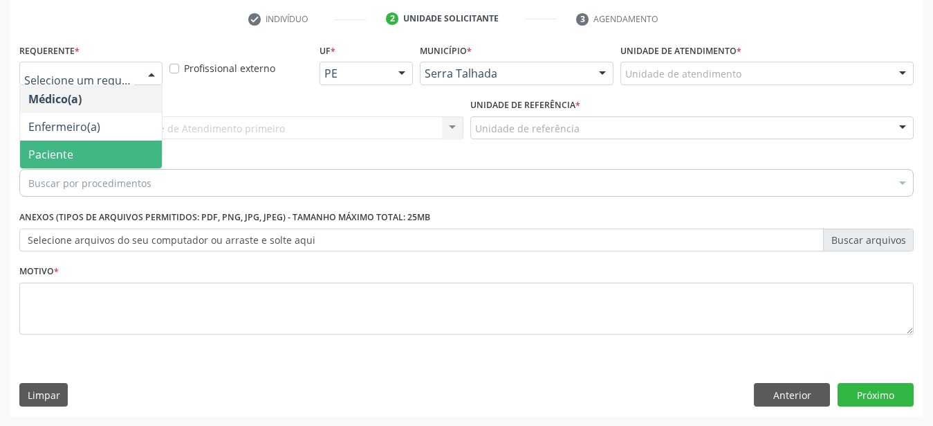
click at [57, 154] on span "Paciente" at bounding box center [91, 154] width 142 height 28
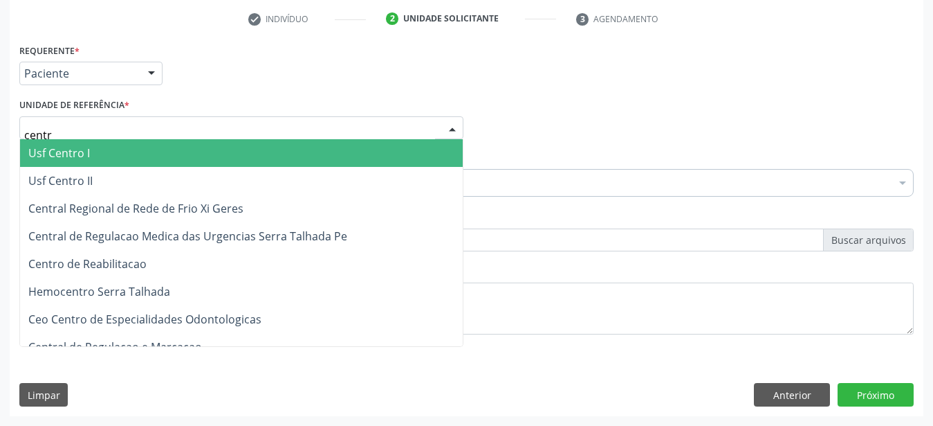
type input "centro"
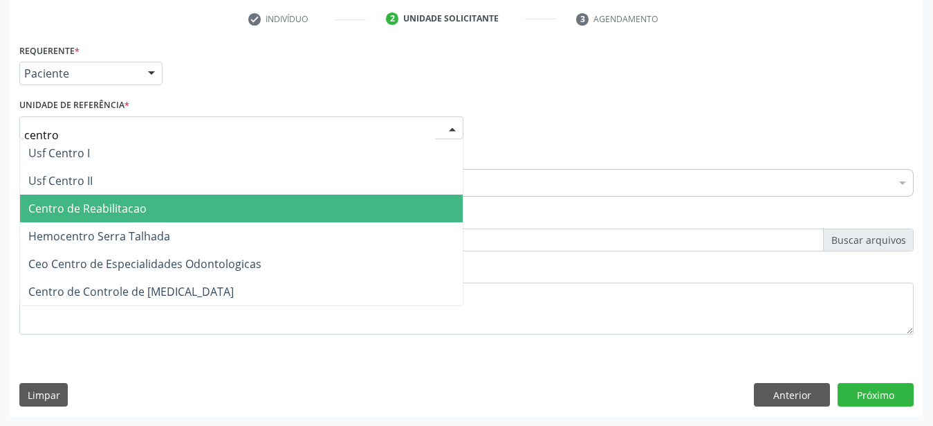
click at [66, 201] on span "Centro de Reabilitacao" at bounding box center [87, 208] width 118 height 15
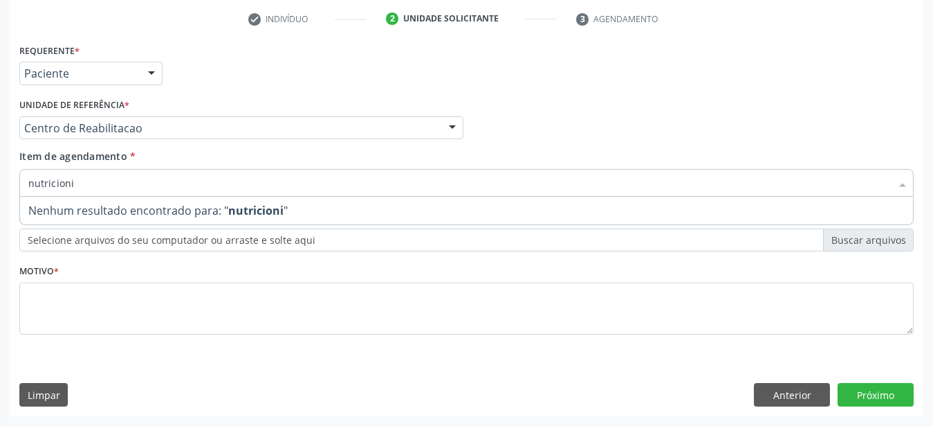
type input "nutricion"
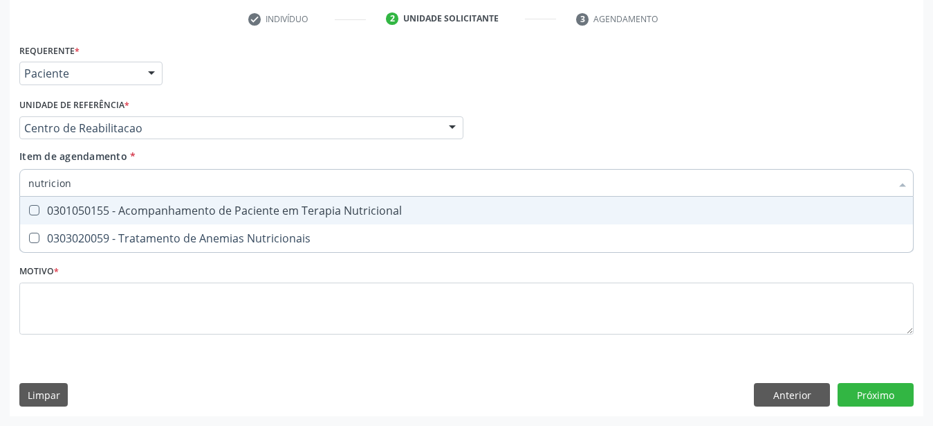
click at [450, 197] on span "0301050155 - Acompanhamento de Paciente em Terapia Nutricional" at bounding box center [466, 211] width 893 height 28
checkbox Nutricional "true"
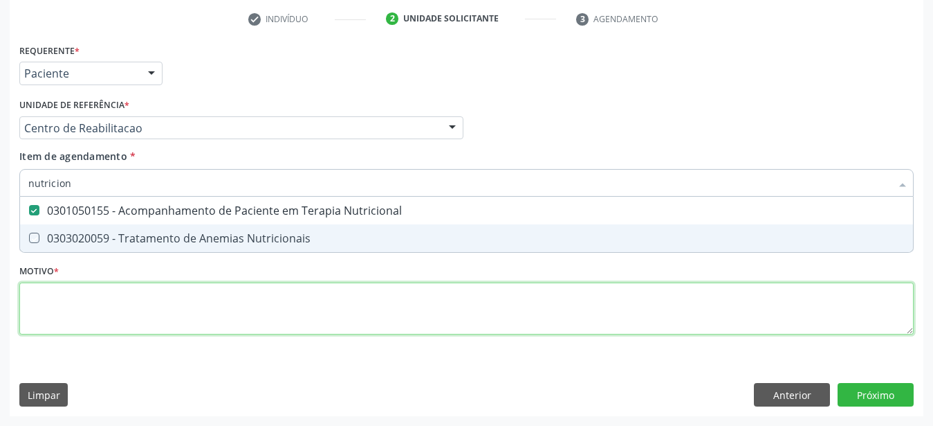
click at [84, 324] on textarea at bounding box center [466, 308] width 895 height 53
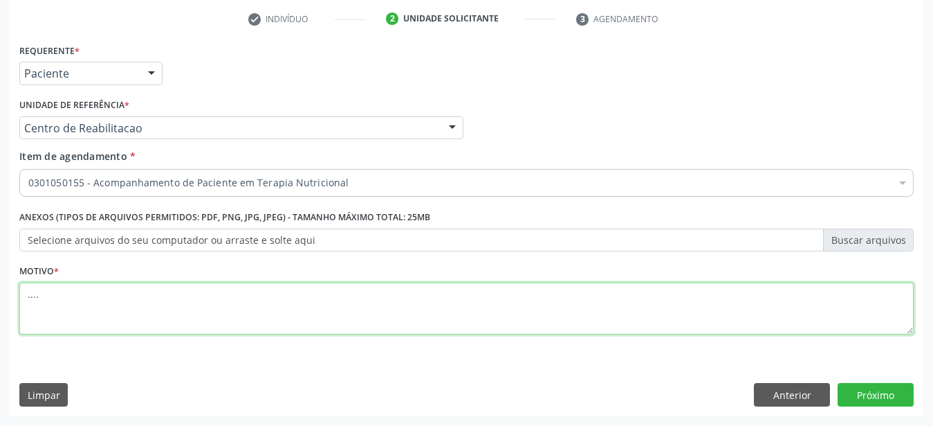
type textarea "...."
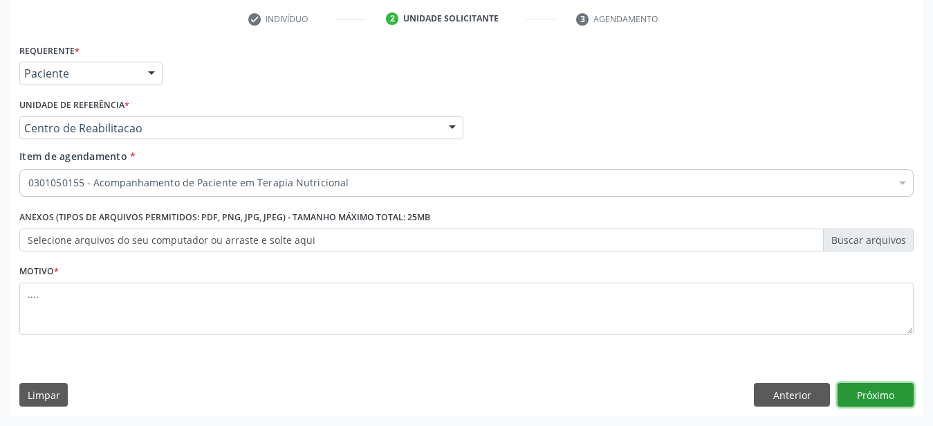
click at [899, 391] on button "Próximo" at bounding box center [876, 395] width 76 height 24
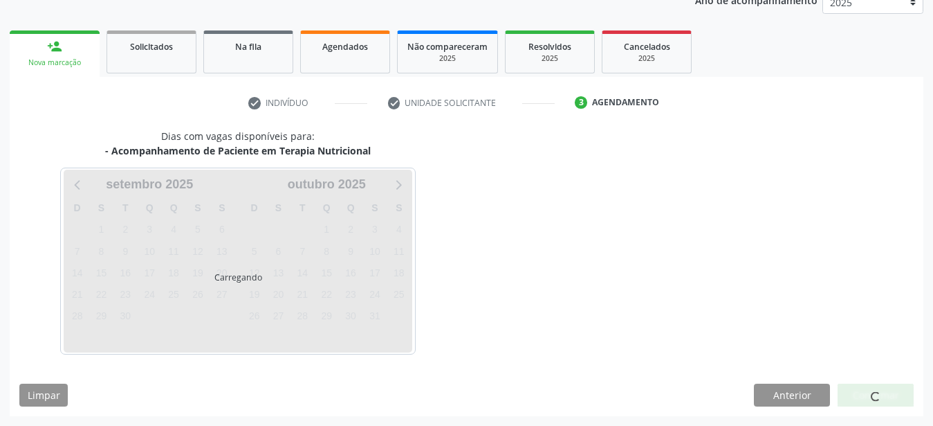
scroll to position [176, 0]
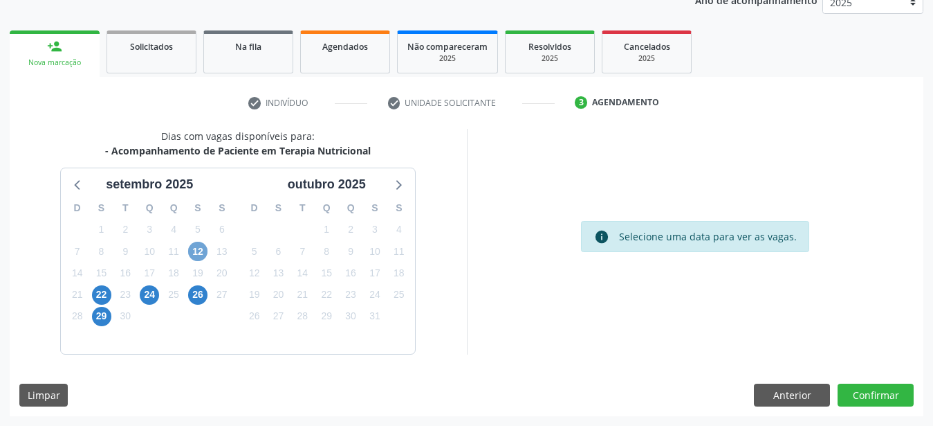
click at [194, 251] on span "12" at bounding box center [197, 250] width 19 height 19
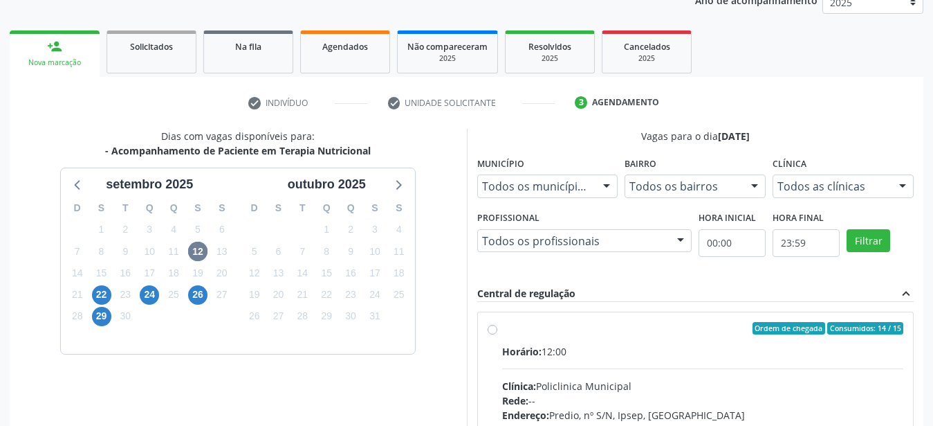
click at [502, 332] on label "Ordem de chegada Consumidos: 14 / 15 Horário: 12:00 Clínica: Policlinica Munici…" at bounding box center [703, 428] width 402 height 212
click at [495, 332] on input "Ordem de chegada Consumidos: 14 / 15 Horário: 12:00 Clínica: Policlinica Munici…" at bounding box center [493, 328] width 10 height 12
radio input "true"
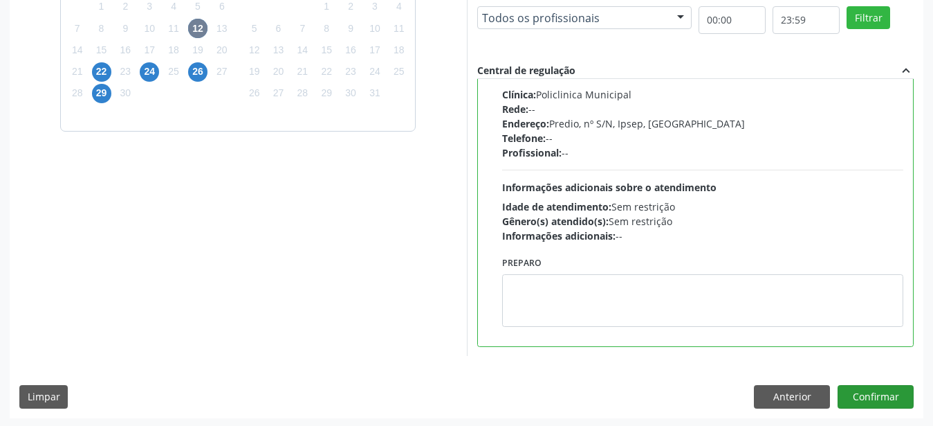
scroll to position [401, 0]
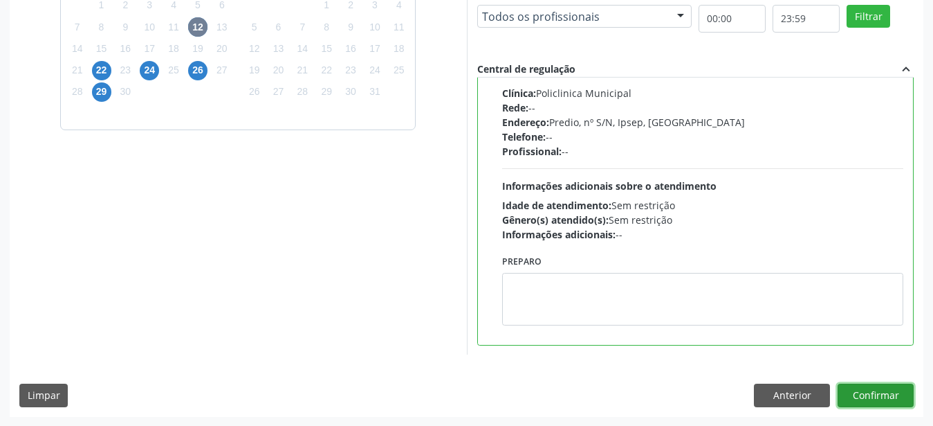
click at [876, 388] on button "Confirmar" at bounding box center [876, 395] width 76 height 24
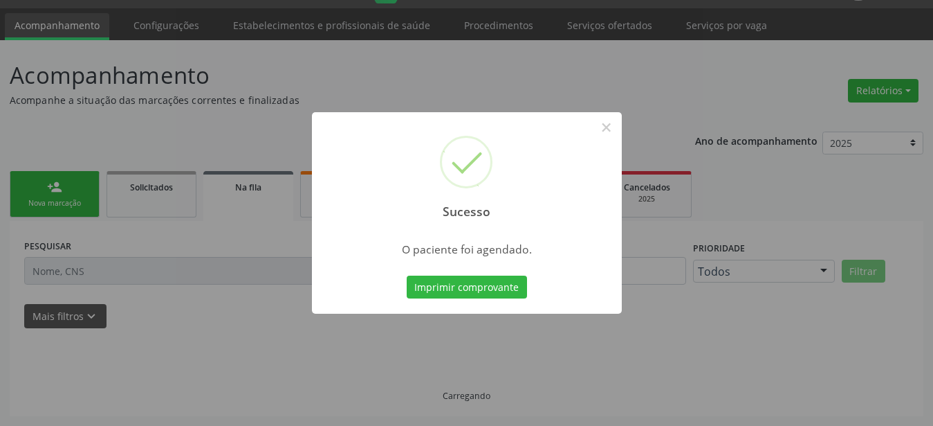
scroll to position [35, 0]
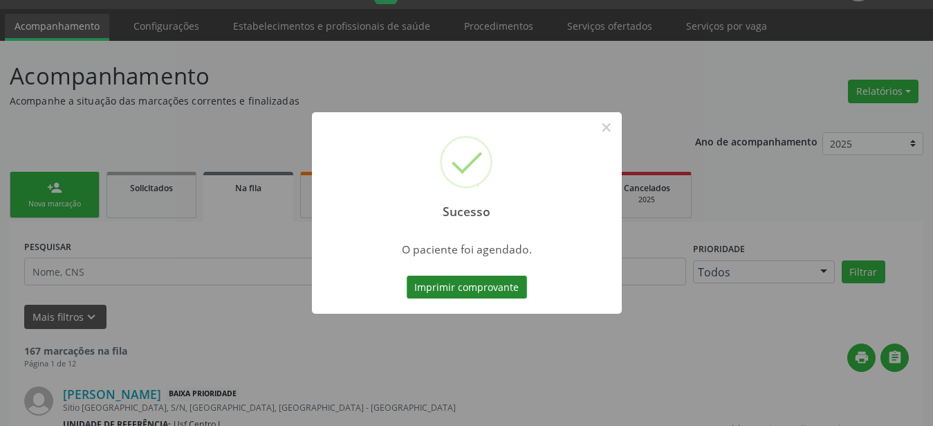
click at [421, 291] on button "Imprimir comprovante" at bounding box center [467, 287] width 120 height 24
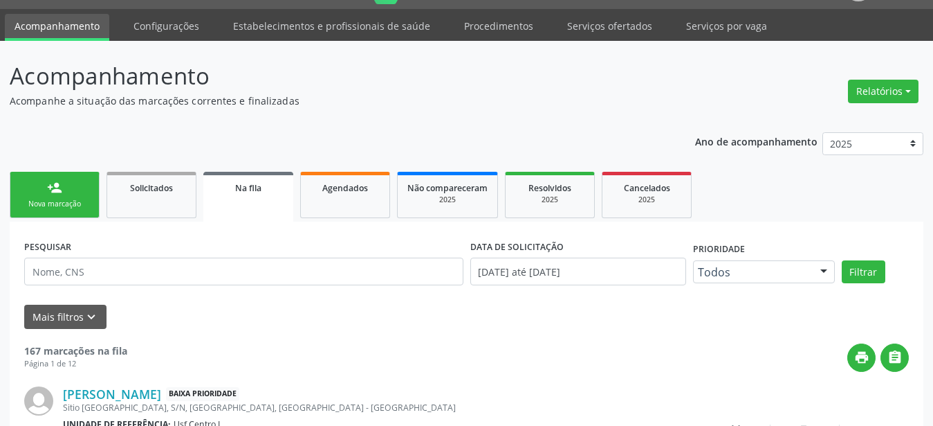
scroll to position [35, 0]
